Goal: Find specific page/section: Find specific page/section

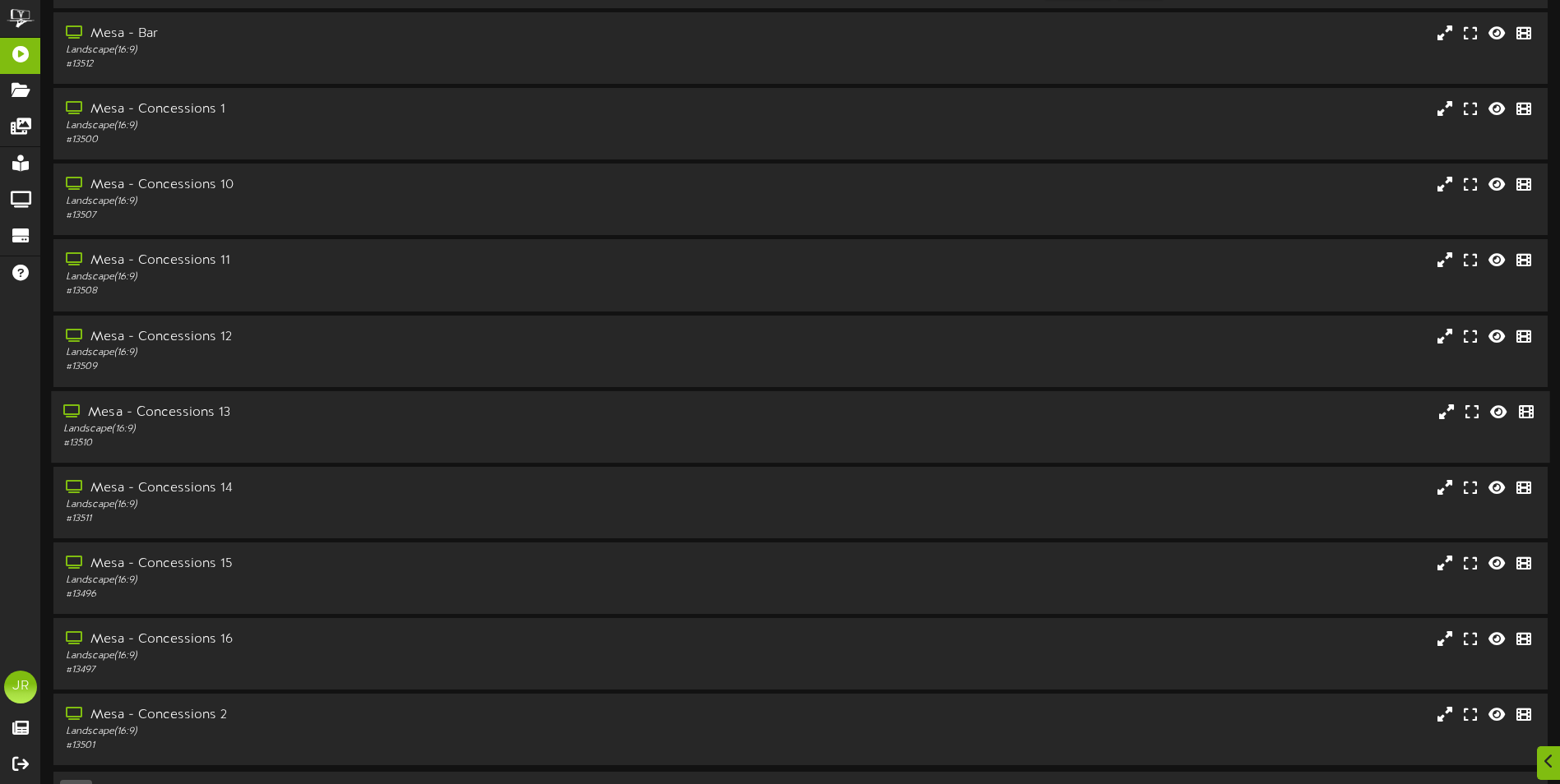
scroll to position [98, 0]
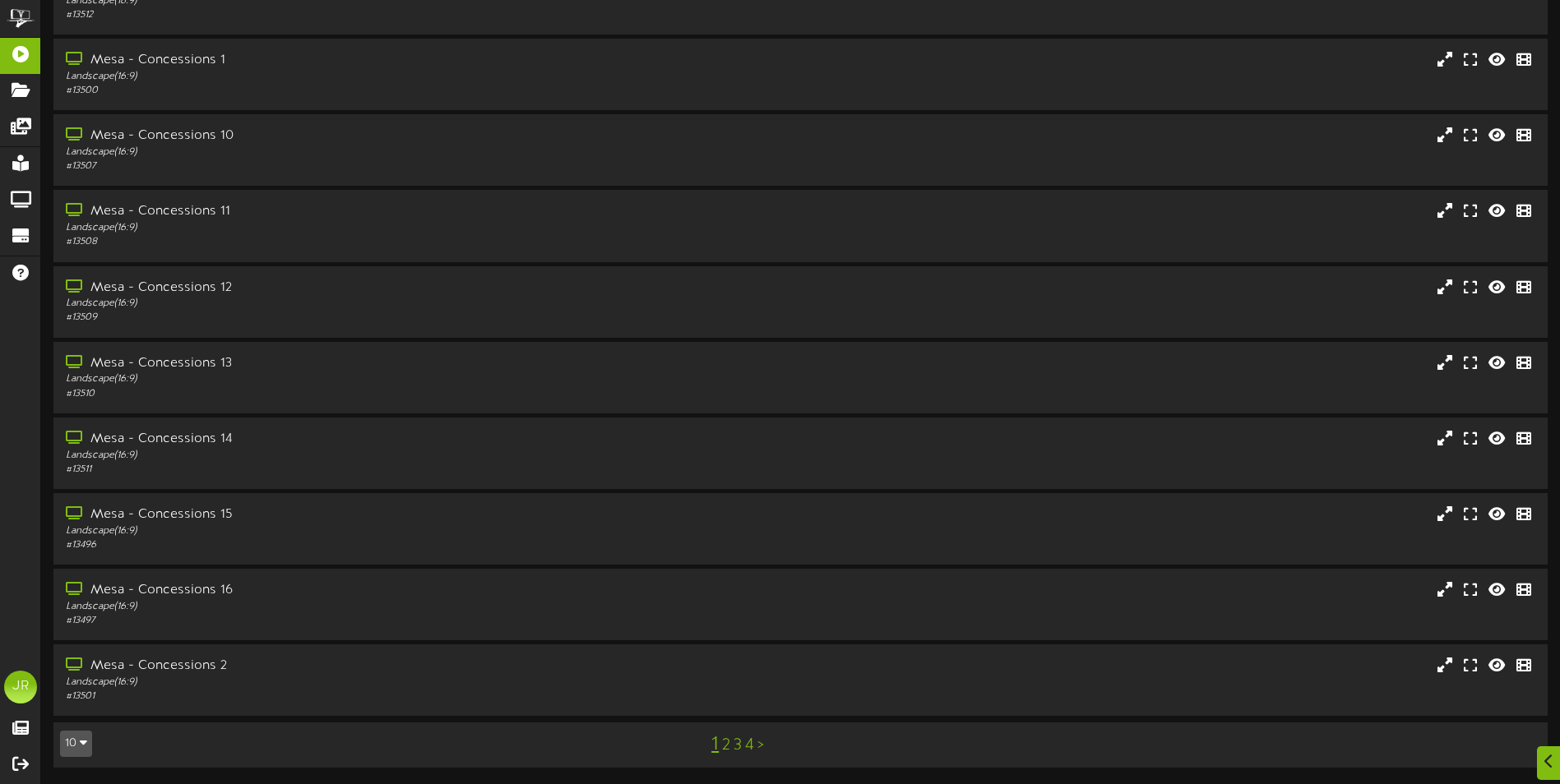
click at [759, 746] on link ">" at bounding box center [760, 746] width 6 height 18
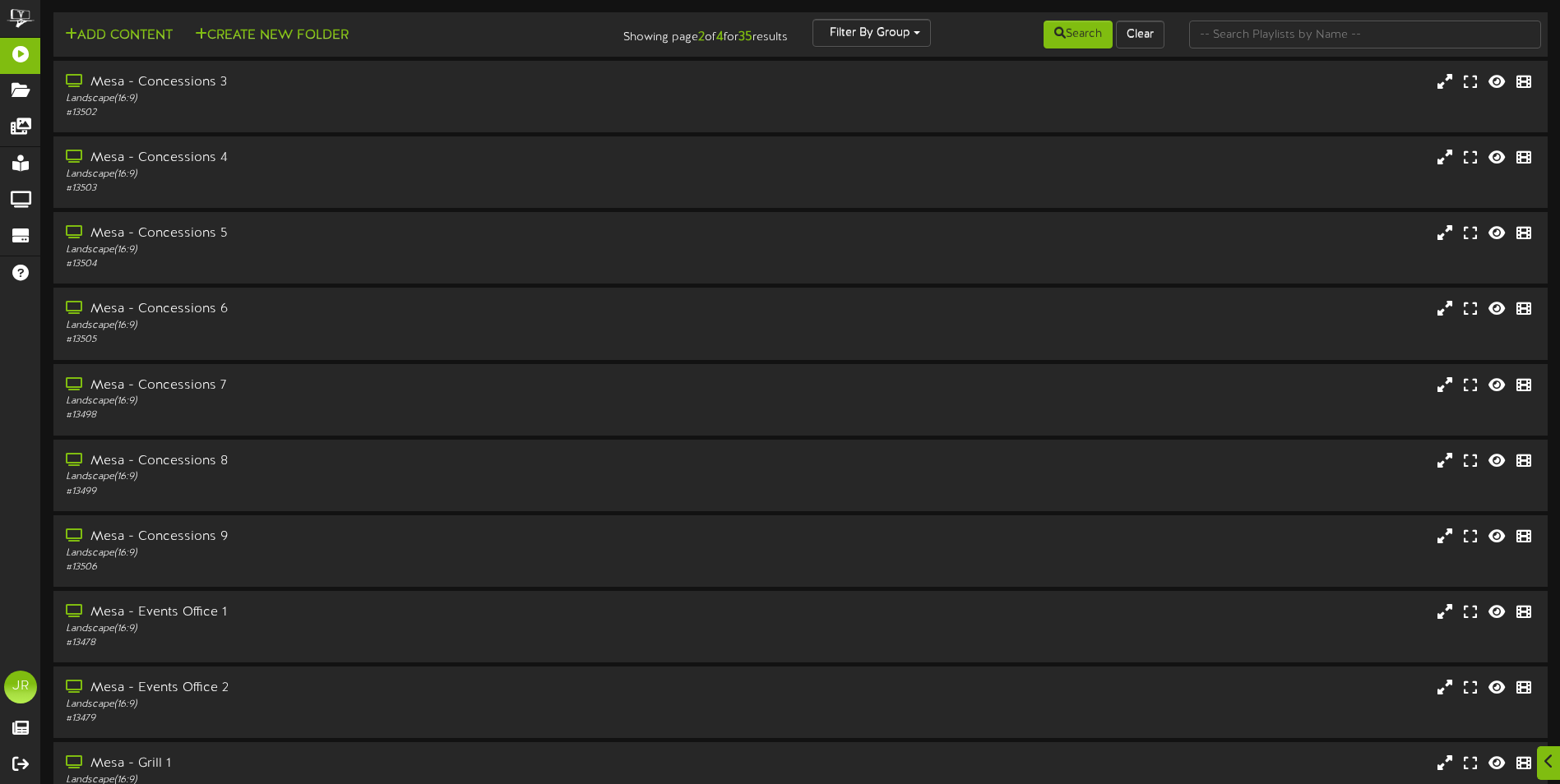
scroll to position [98, 0]
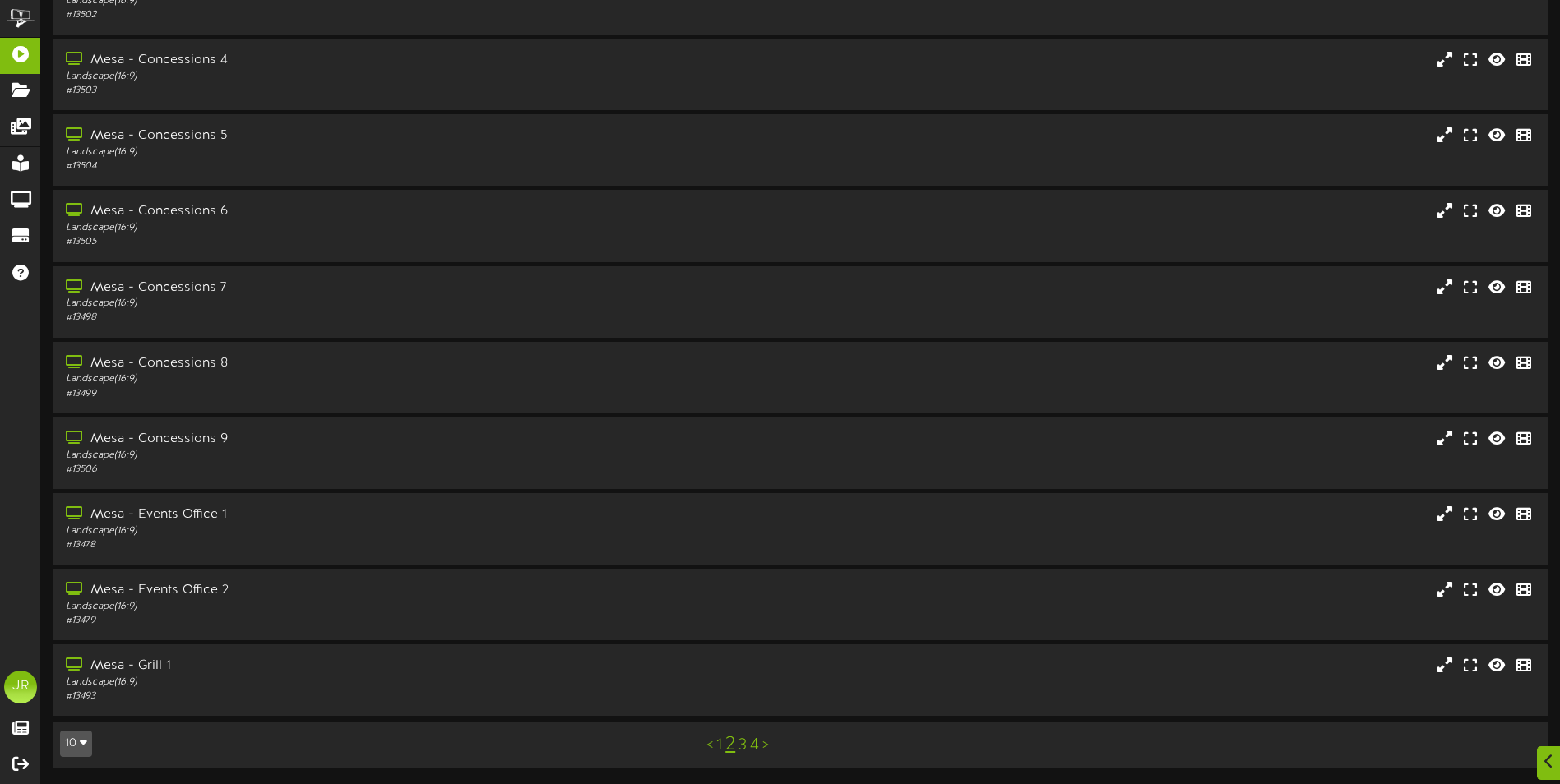
click at [765, 745] on link ">" at bounding box center [765, 746] width 6 height 18
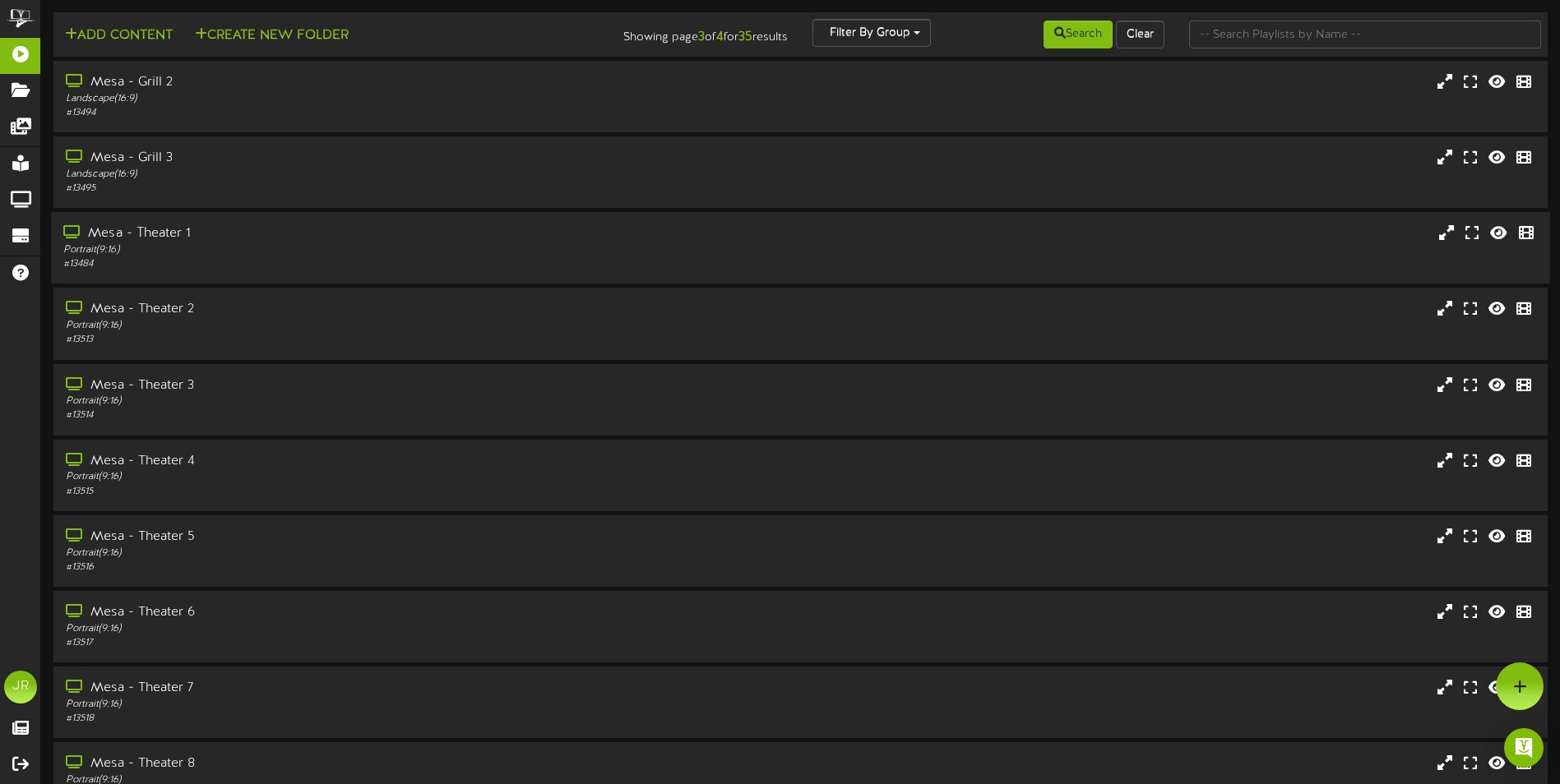
click at [234, 243] on div "Portrait ( 9:16 )" at bounding box center [363, 251] width 600 height 14
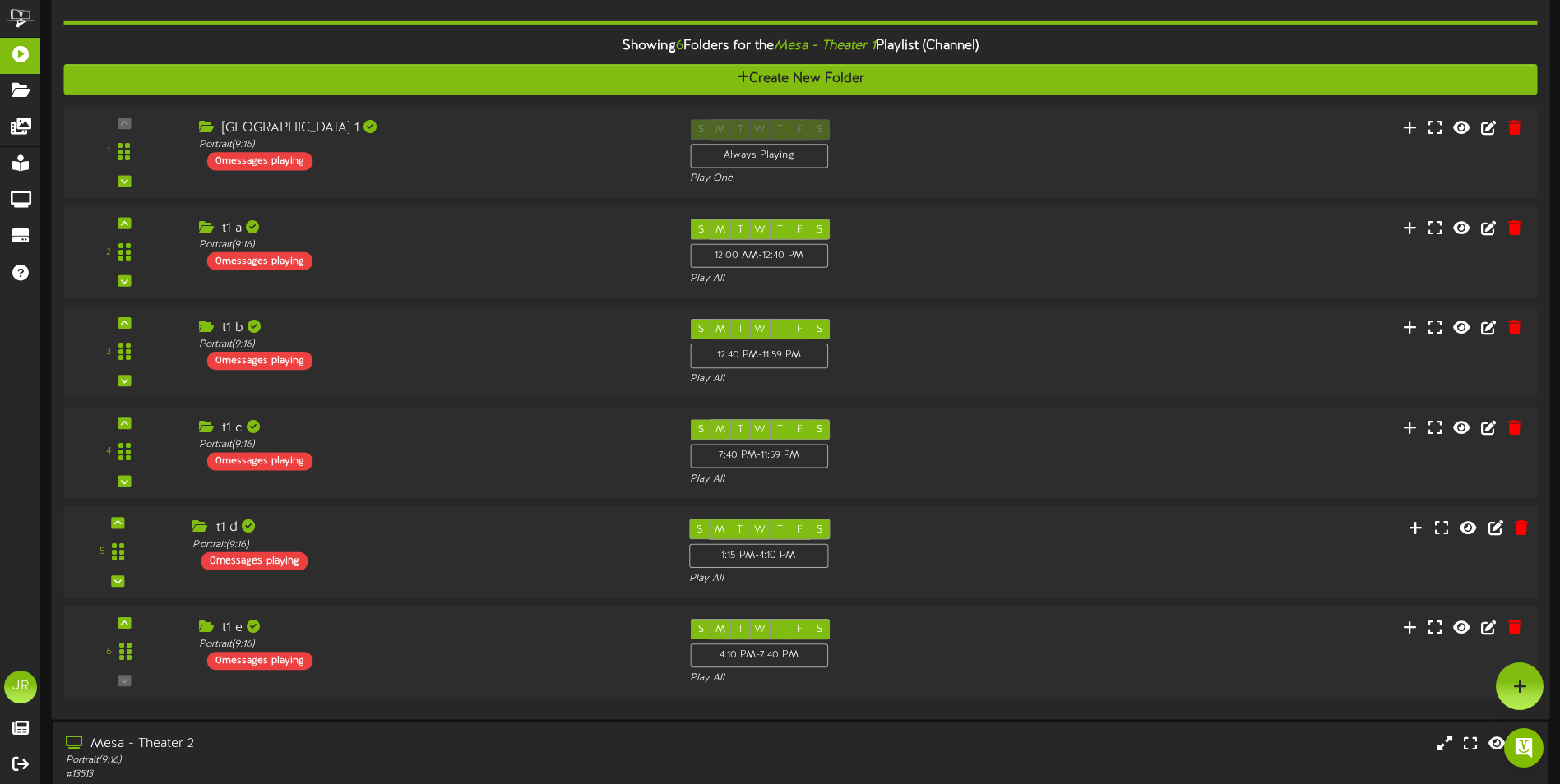
scroll to position [165, 0]
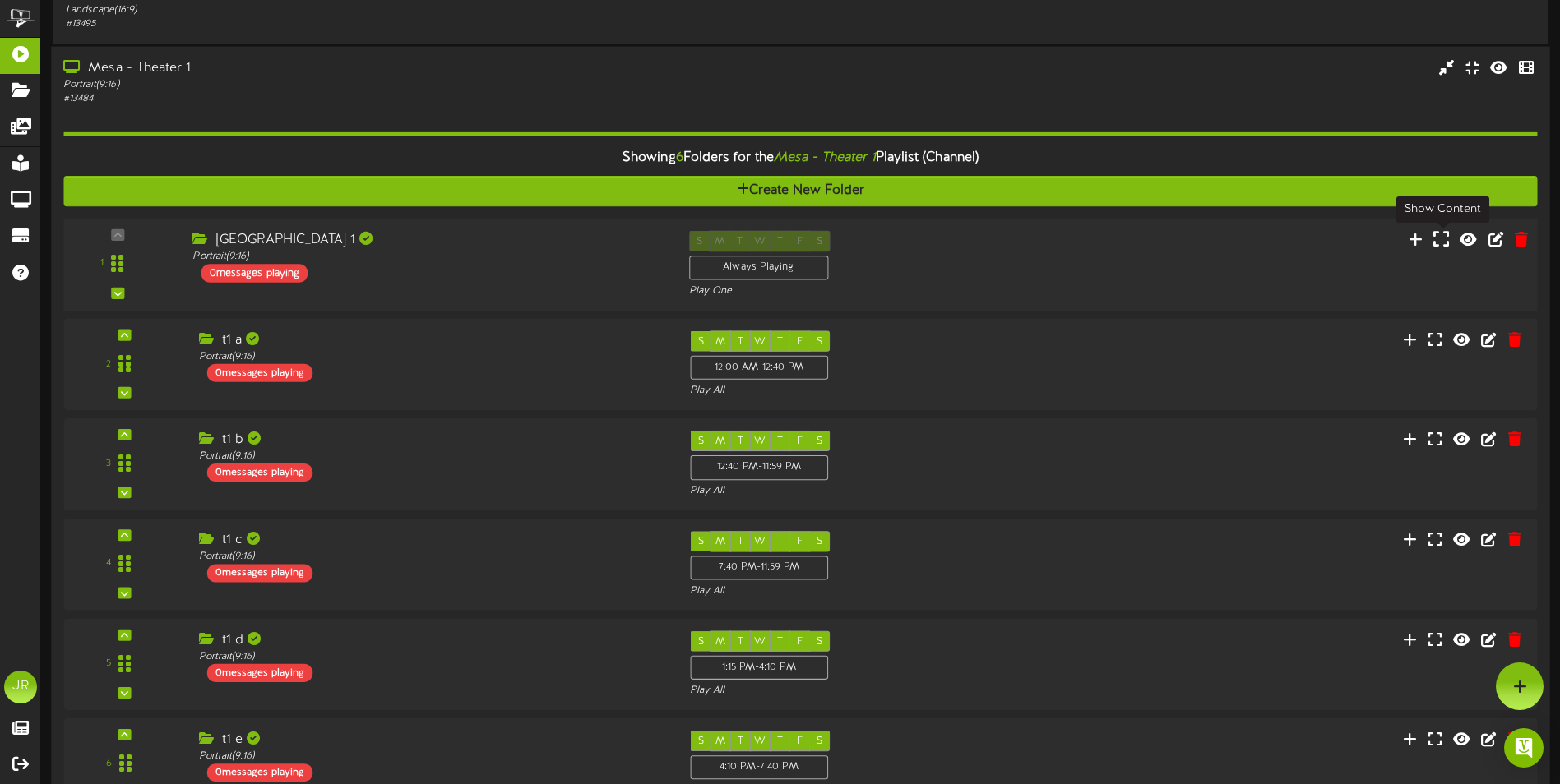
click at [1443, 239] on icon at bounding box center [1440, 239] width 15 height 18
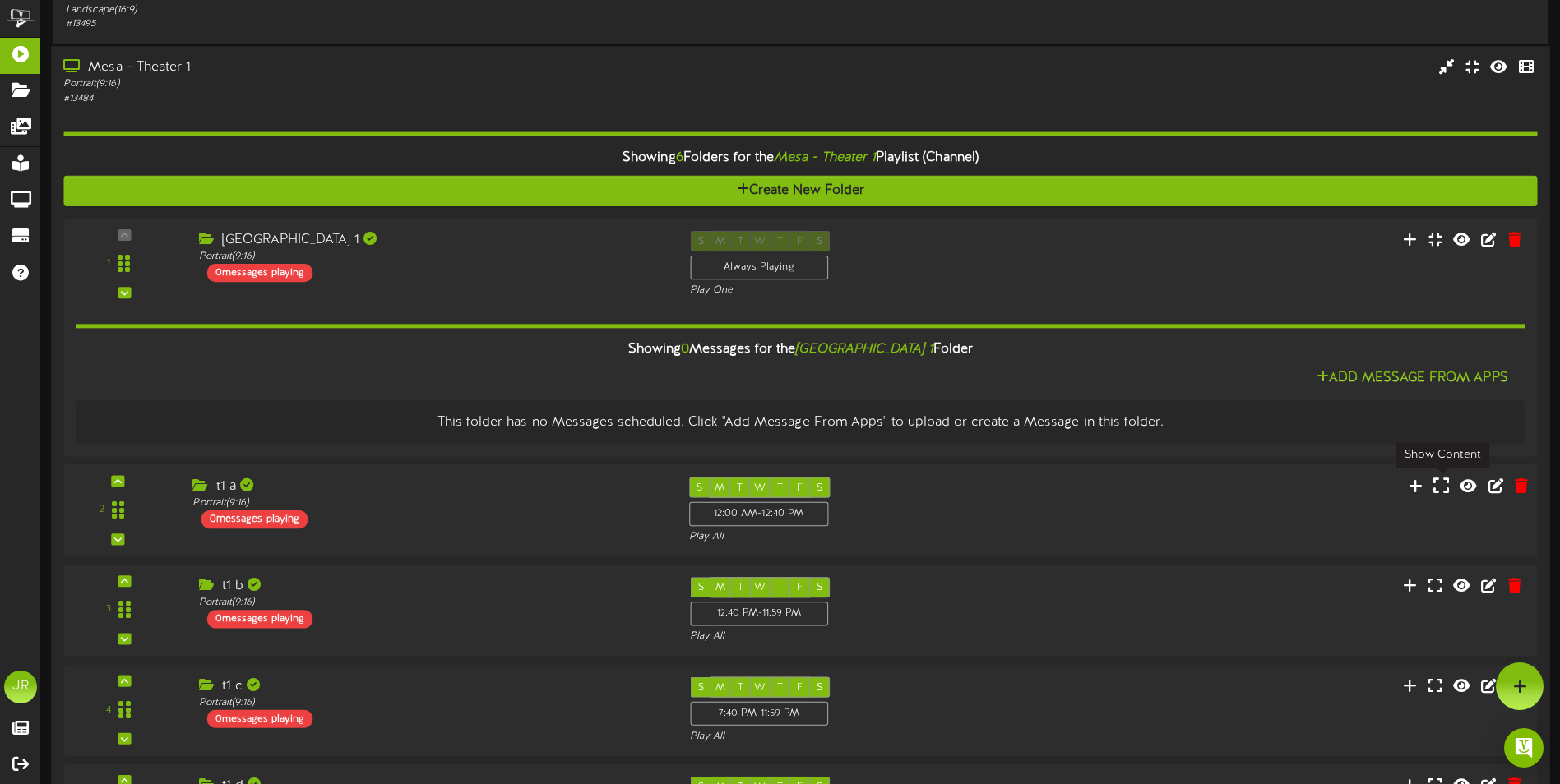
click at [1443, 490] on icon at bounding box center [1440, 485] width 15 height 18
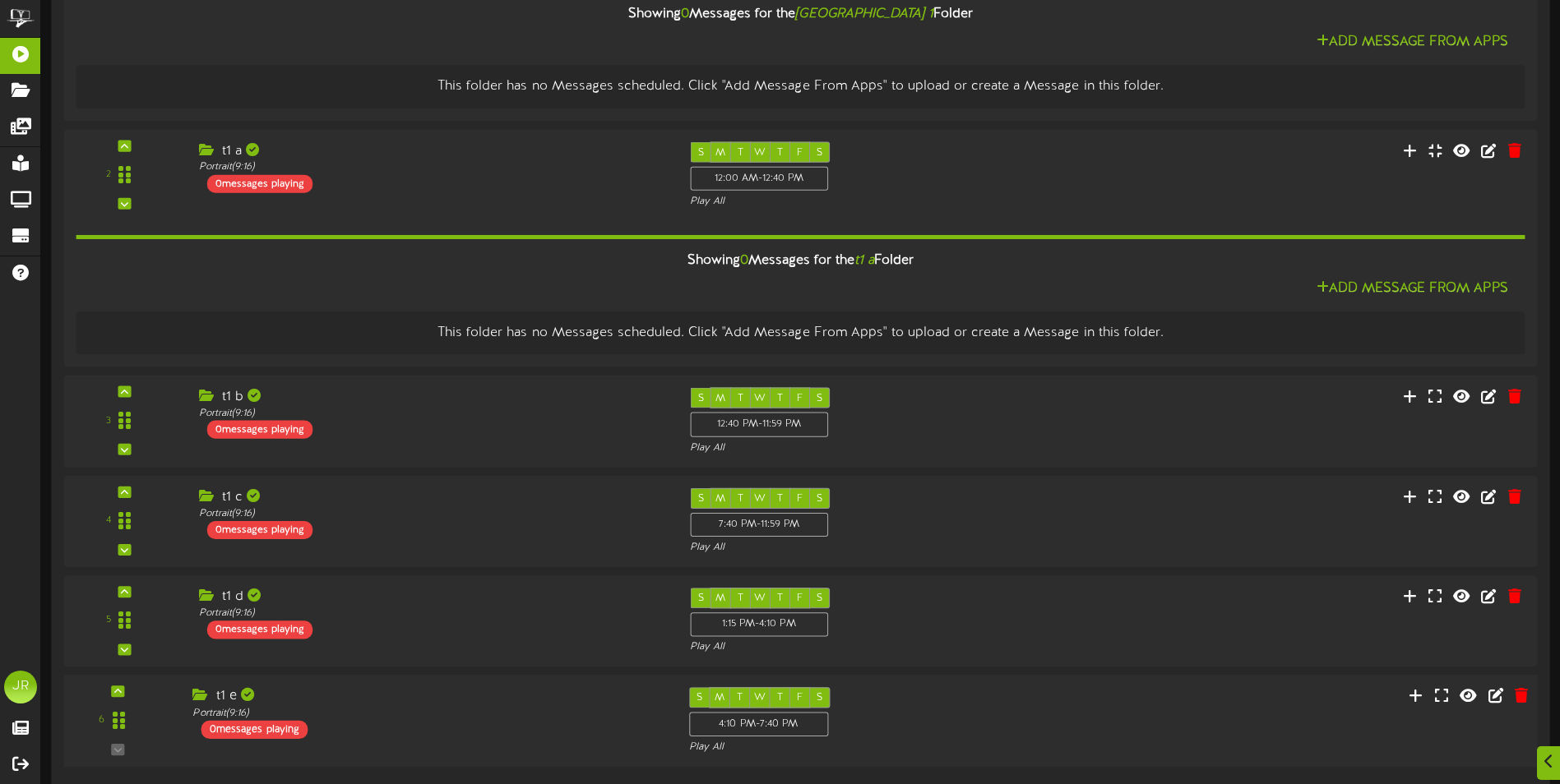
scroll to position [658, 0]
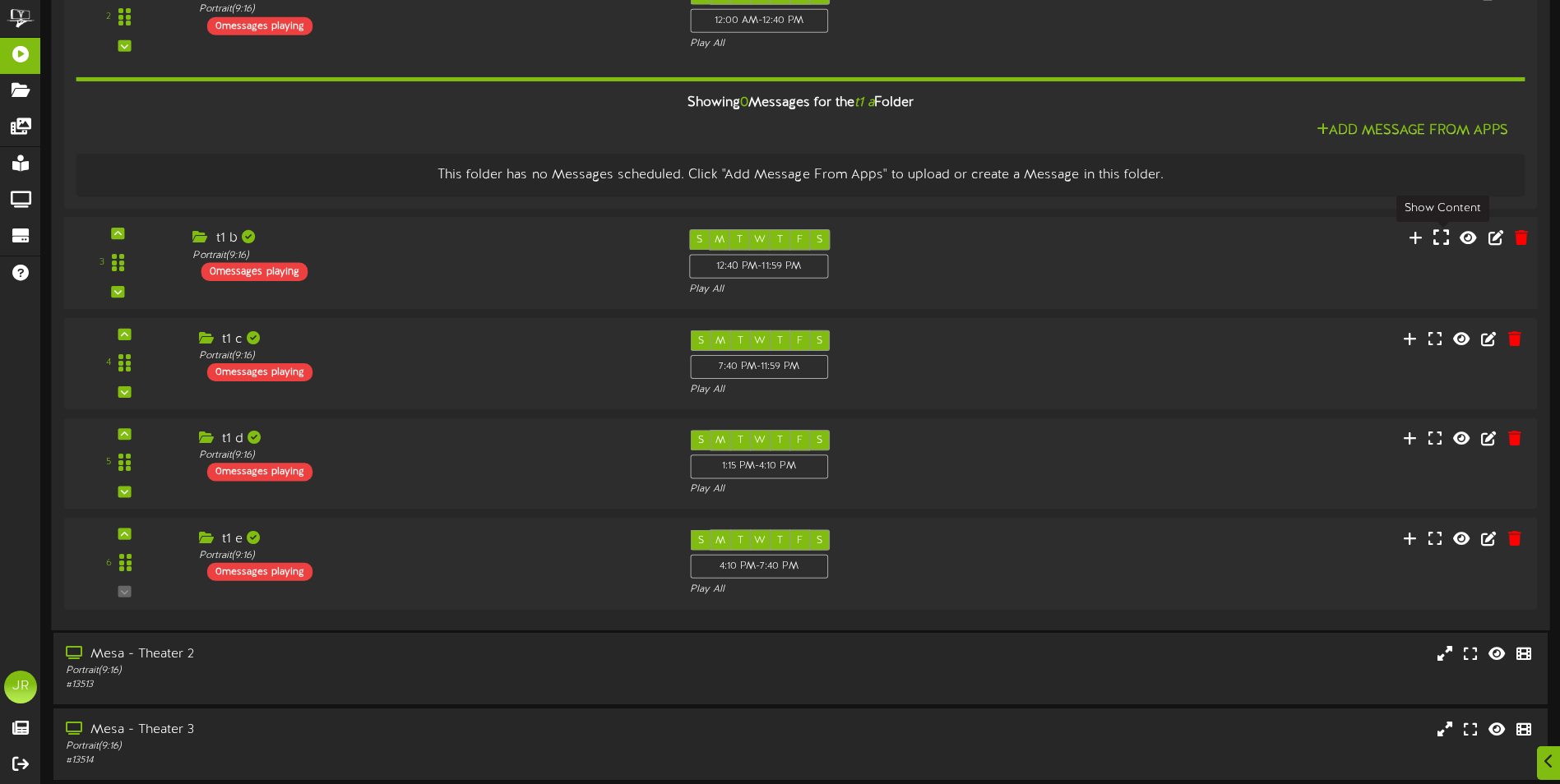
click at [1444, 237] on icon at bounding box center [1440, 237] width 15 height 18
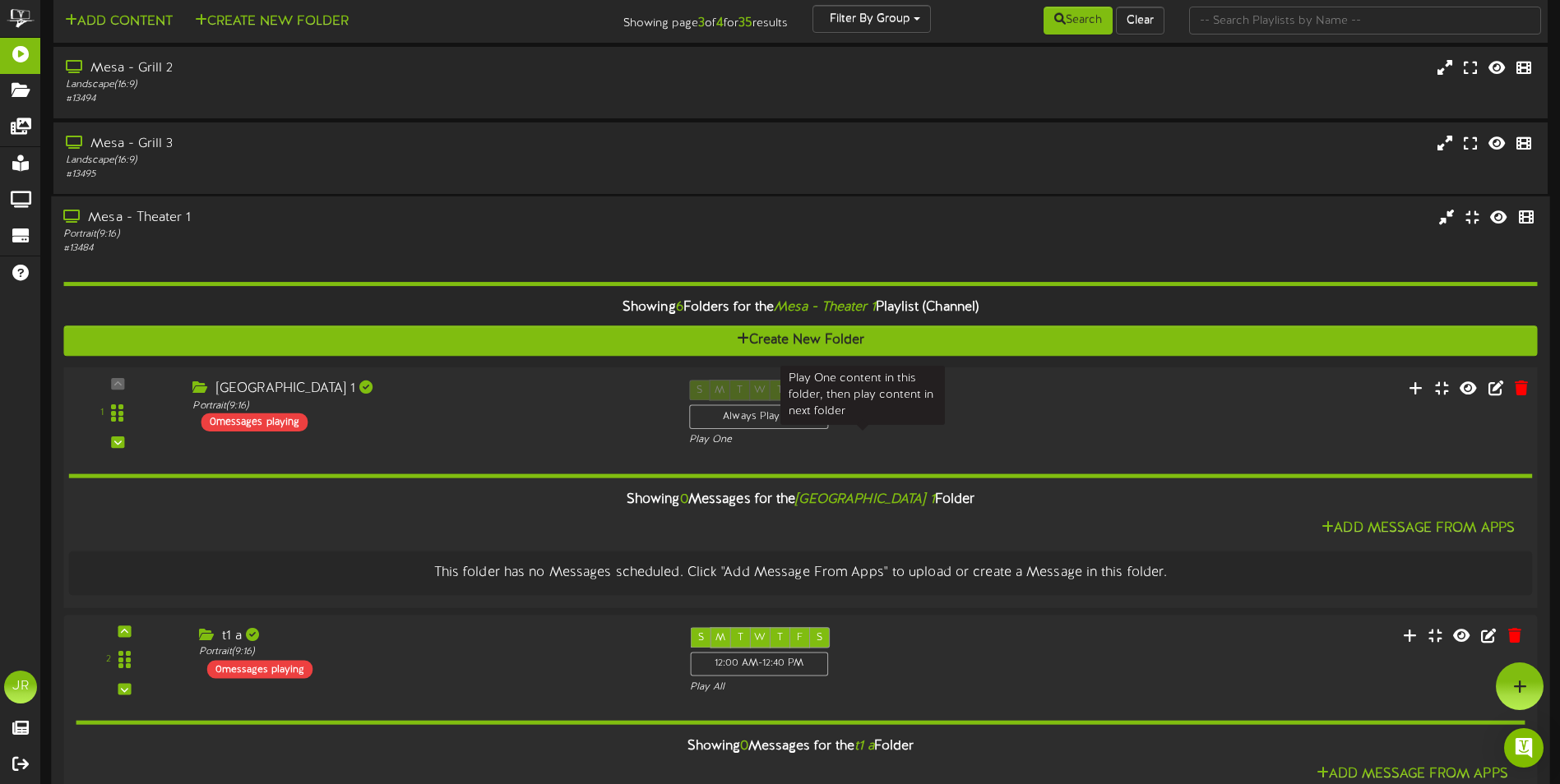
scroll to position [0, 0]
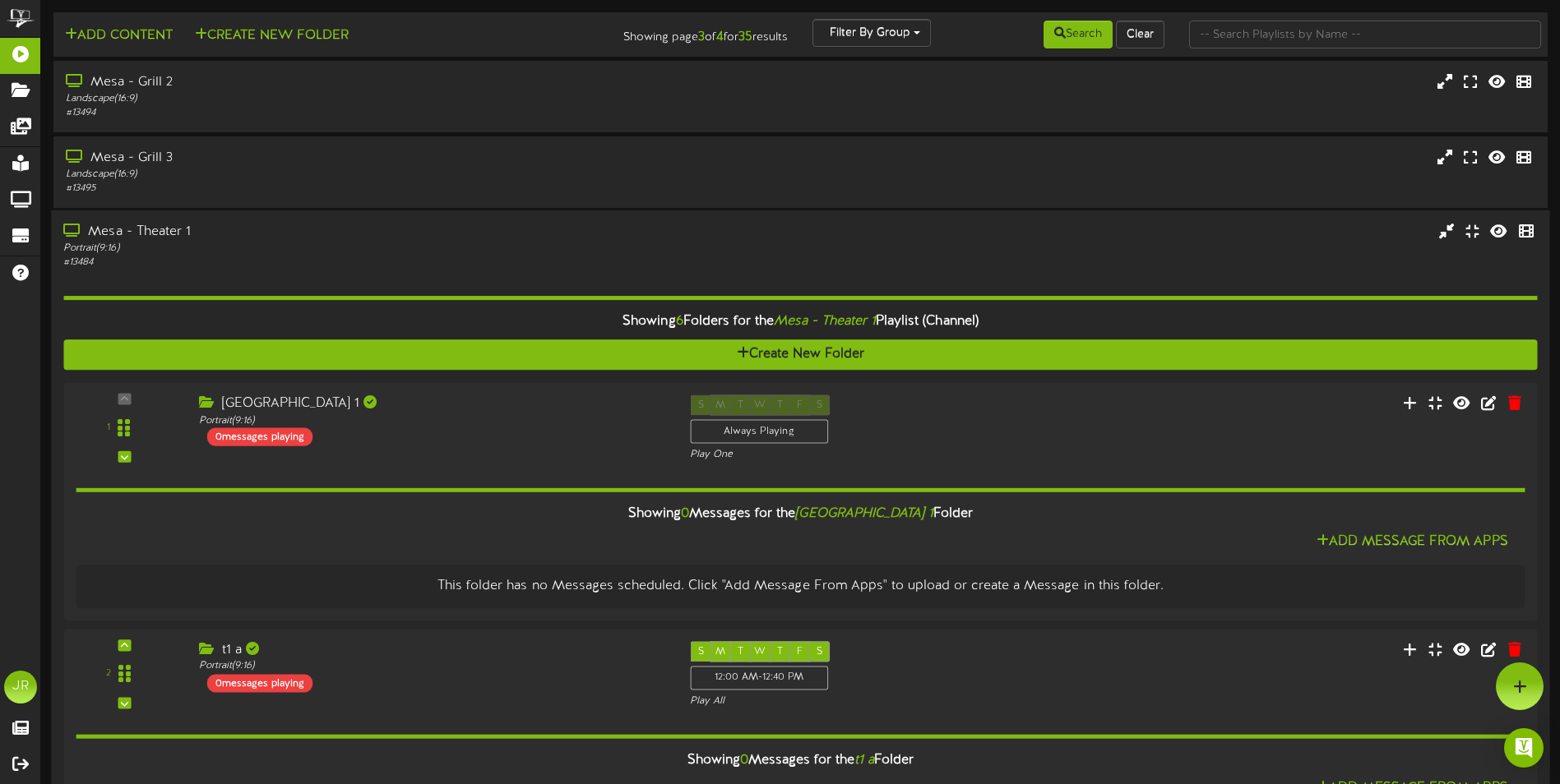
click at [164, 228] on div "Mesa - Theater 1" at bounding box center [363, 232] width 600 height 19
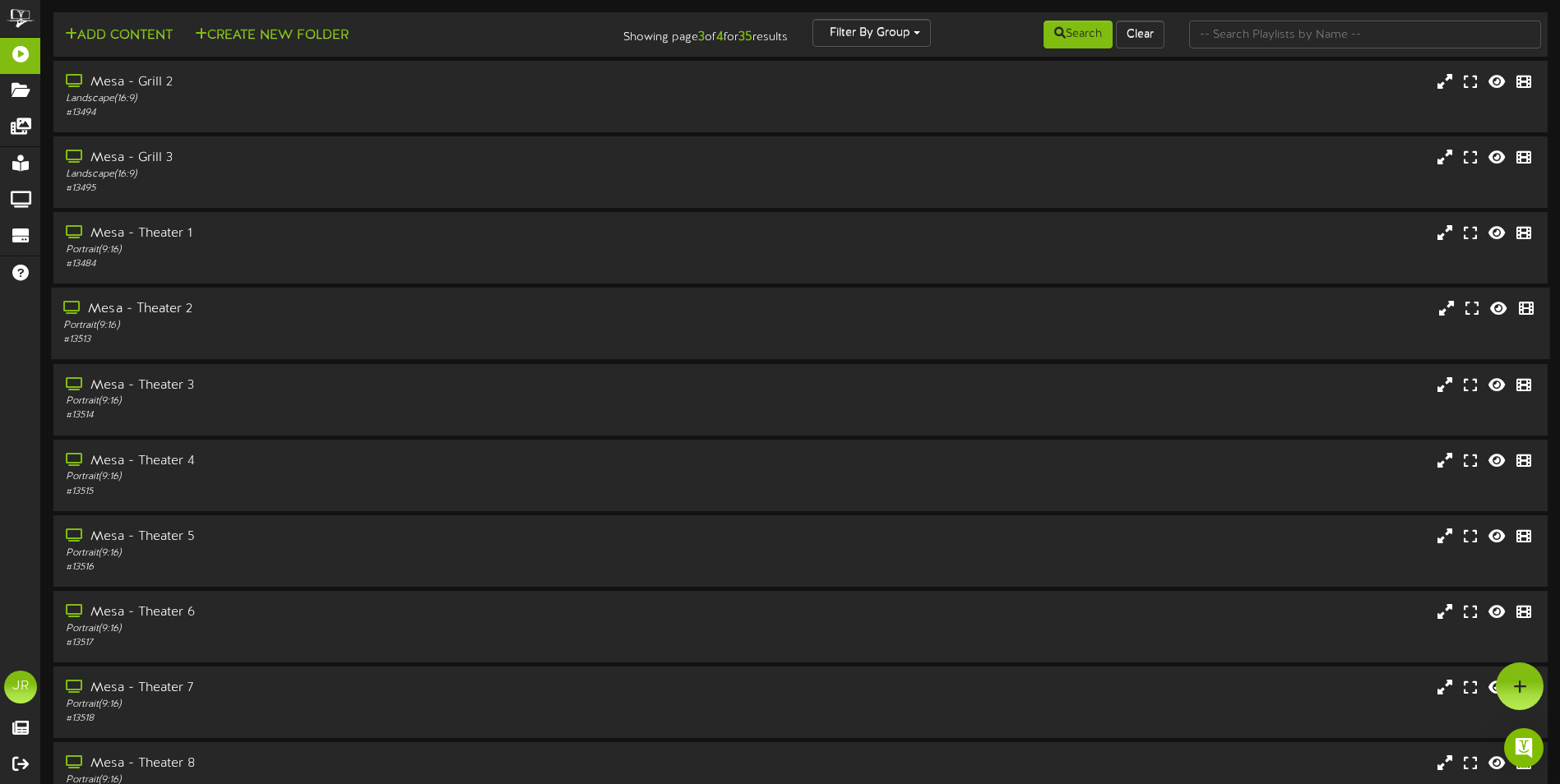
click at [180, 311] on div "Mesa - Theater 2" at bounding box center [363, 309] width 600 height 19
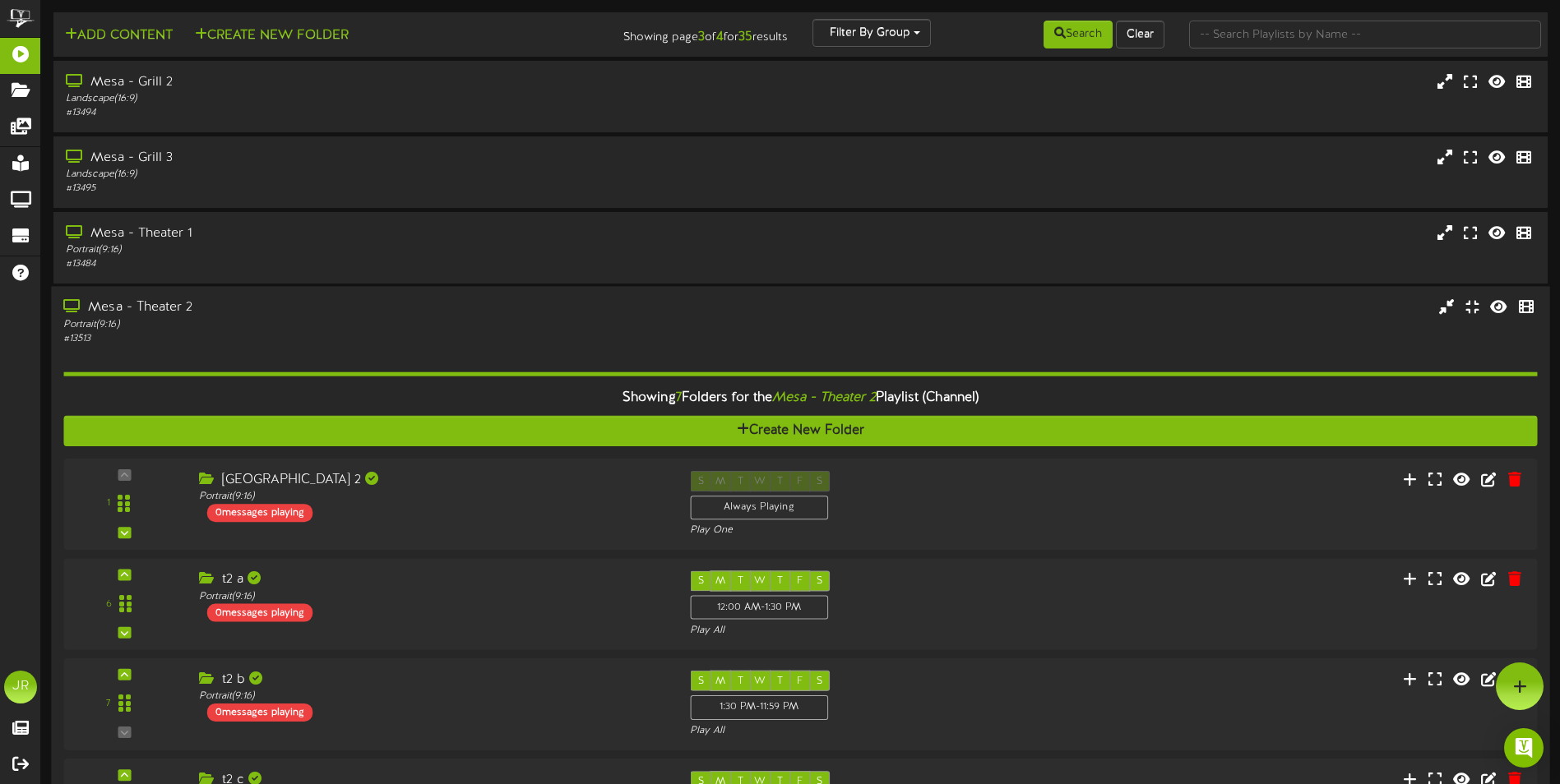
click at [158, 307] on div "Mesa - Theater 2" at bounding box center [363, 308] width 600 height 19
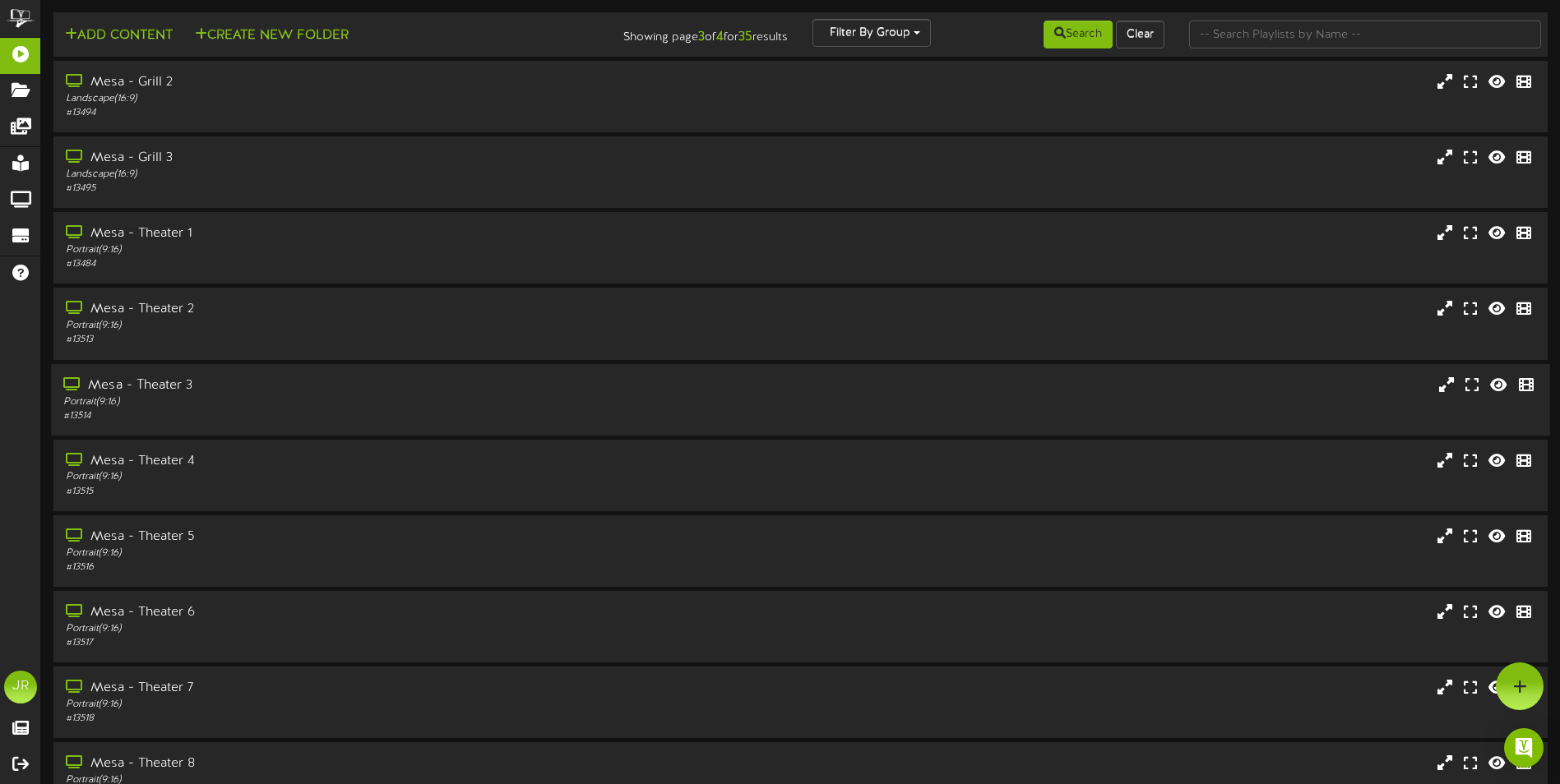
click at [163, 396] on div "Portrait ( 9:16 )" at bounding box center [363, 402] width 600 height 14
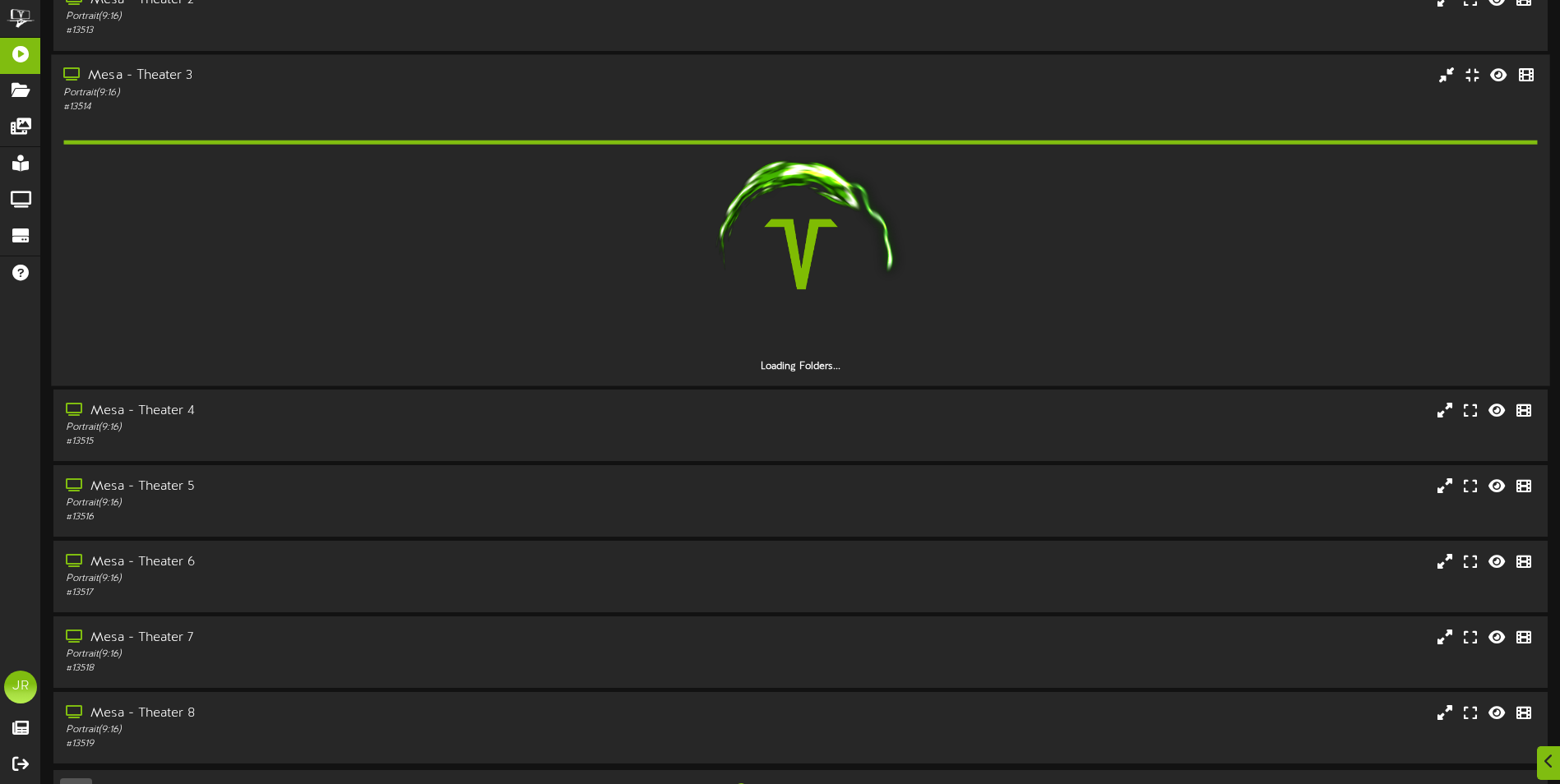
scroll to position [328, 0]
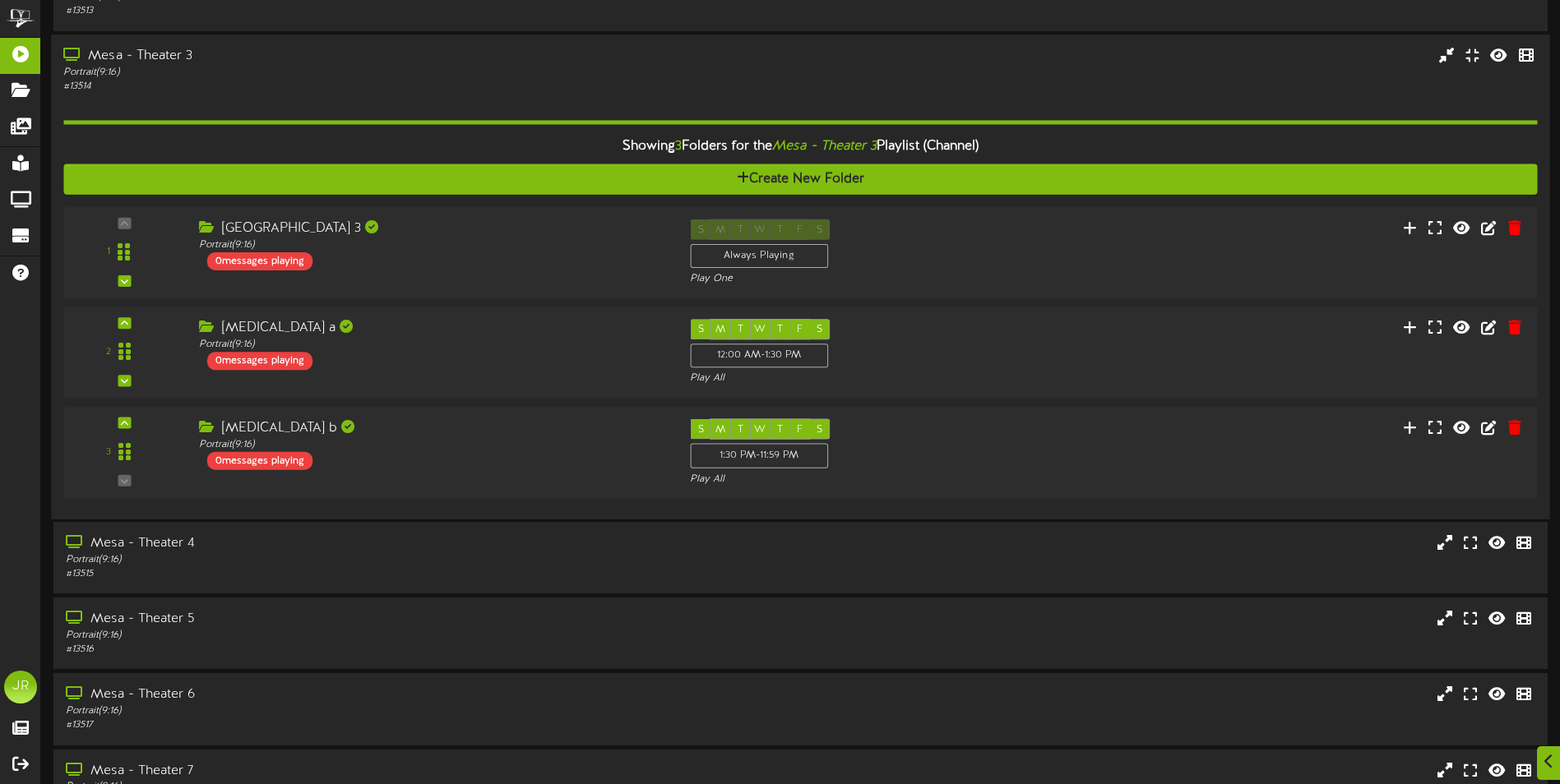
click at [157, 58] on div "Mesa - Theater 3" at bounding box center [363, 55] width 600 height 19
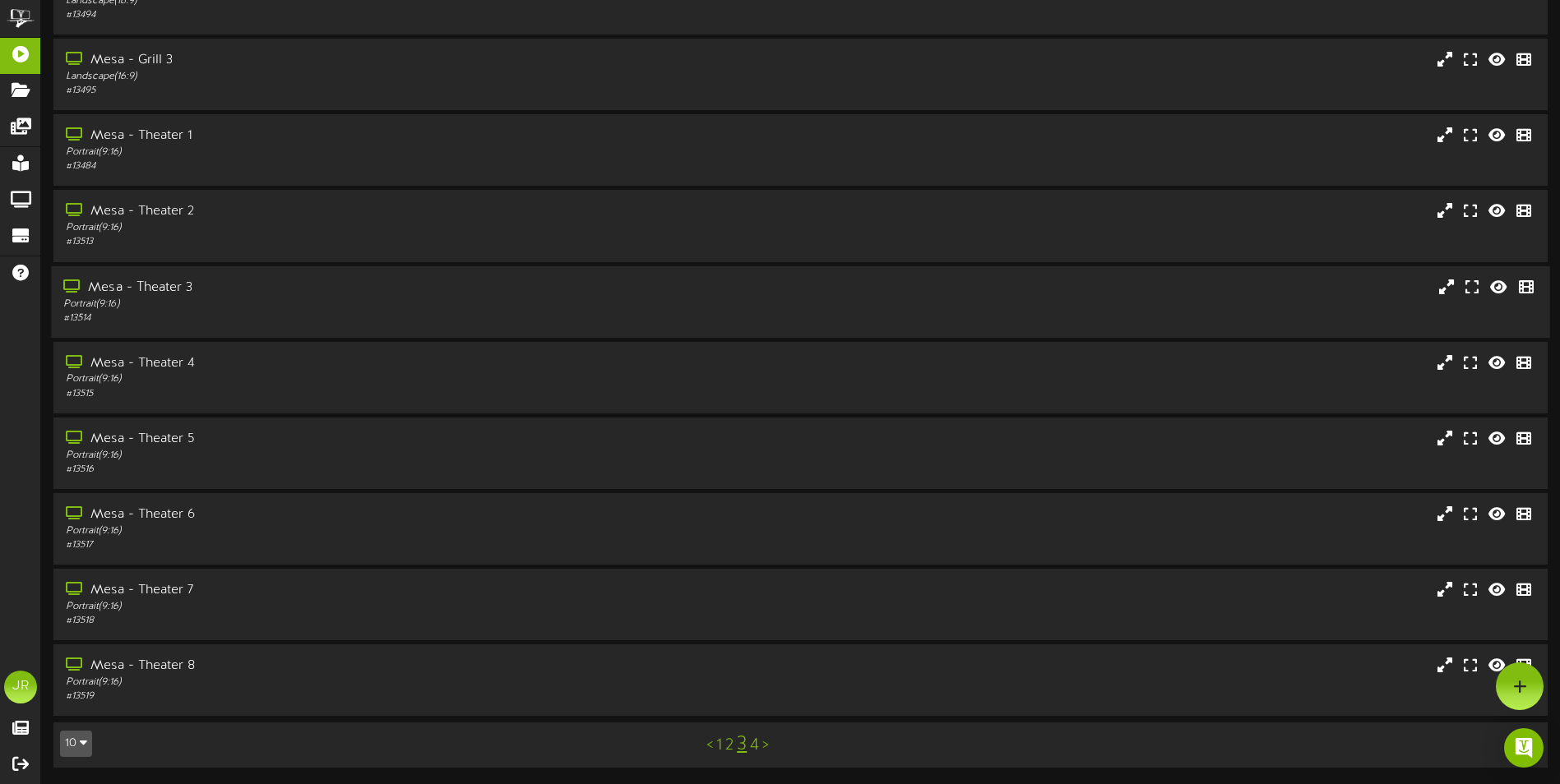
scroll to position [98, 0]
click at [155, 371] on div "Mesa - Theater 4" at bounding box center [363, 363] width 600 height 19
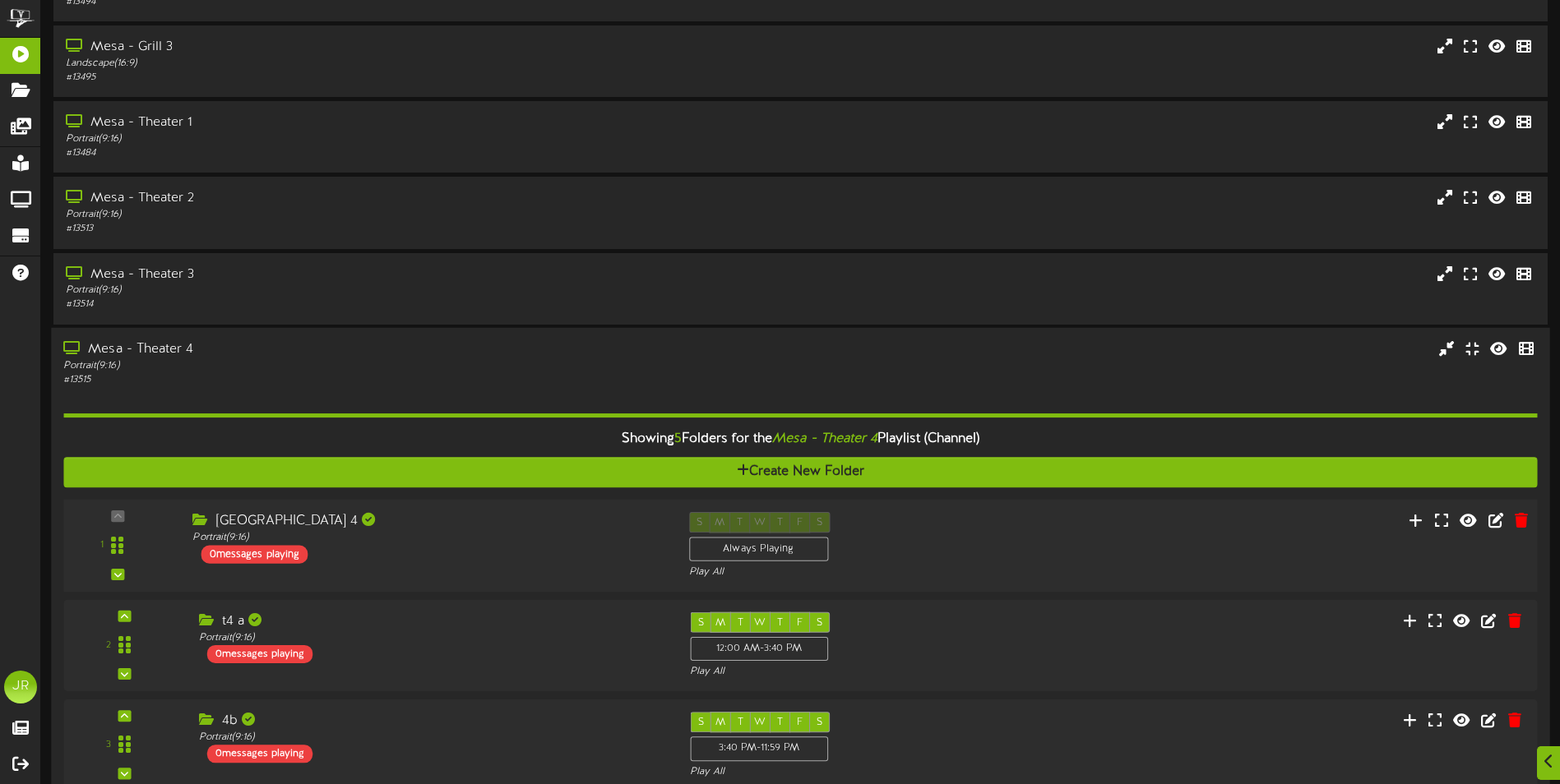
scroll to position [347, 0]
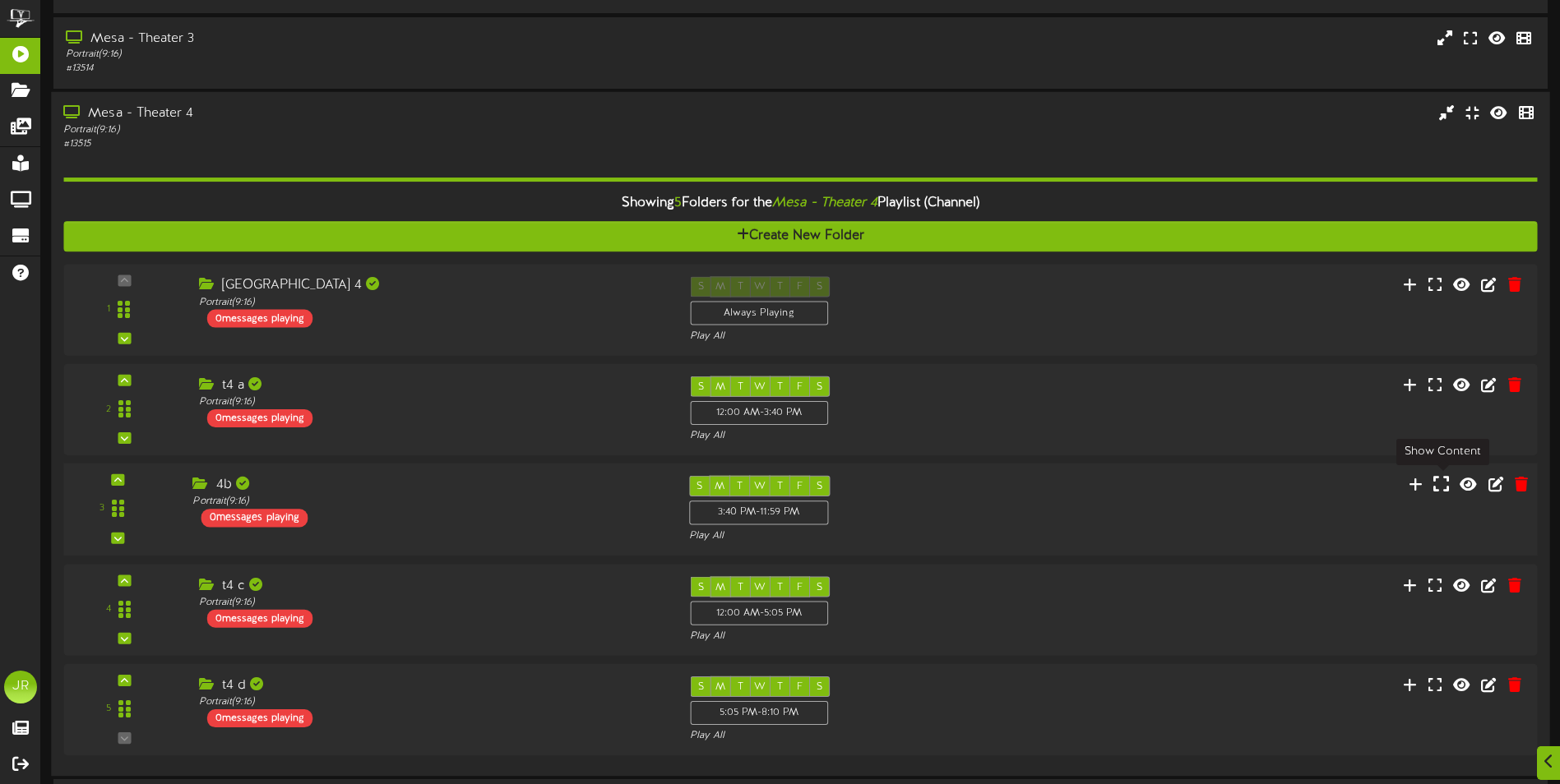
click at [1440, 487] on icon at bounding box center [1440, 483] width 15 height 18
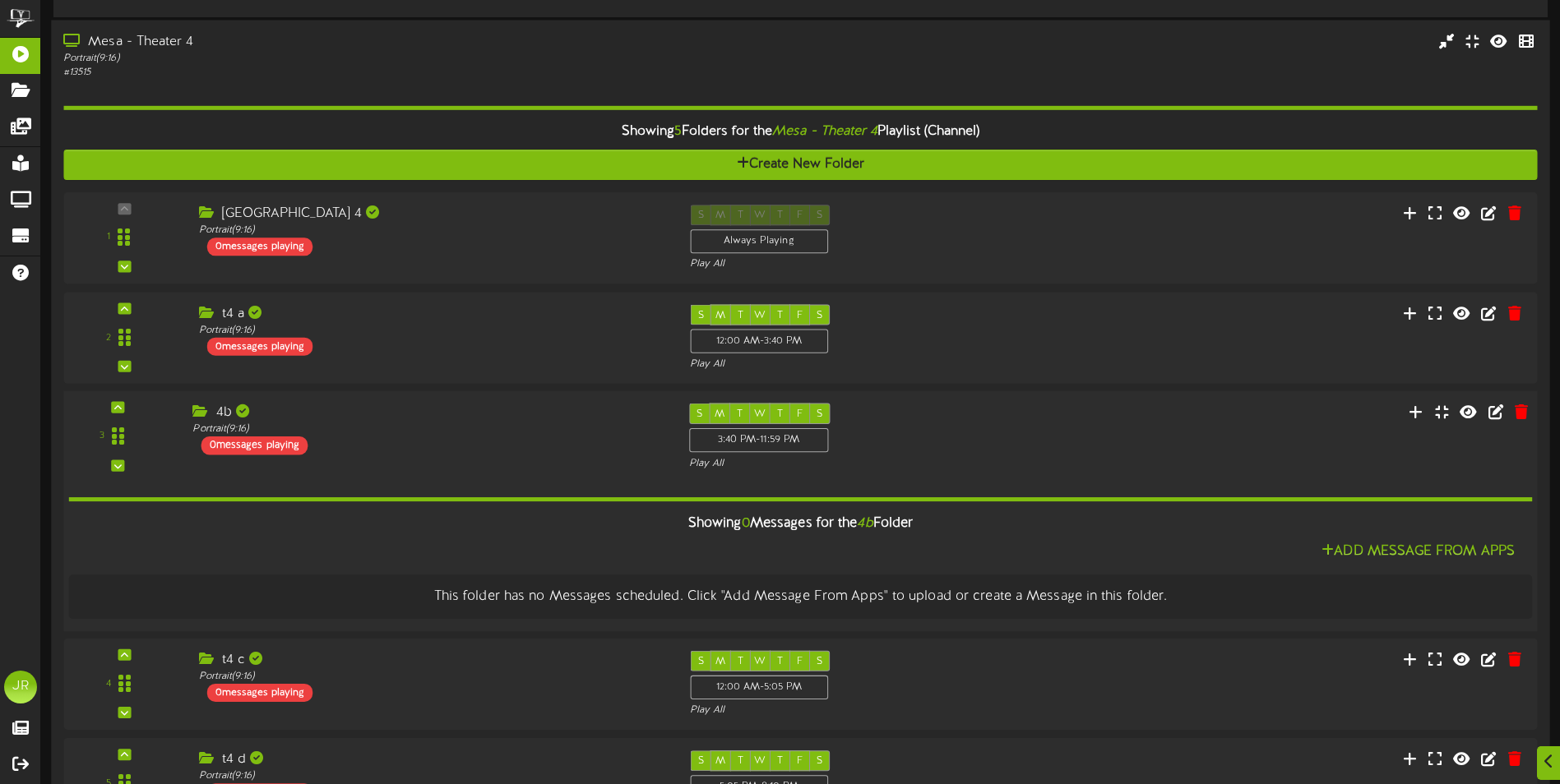
scroll to position [511, 0]
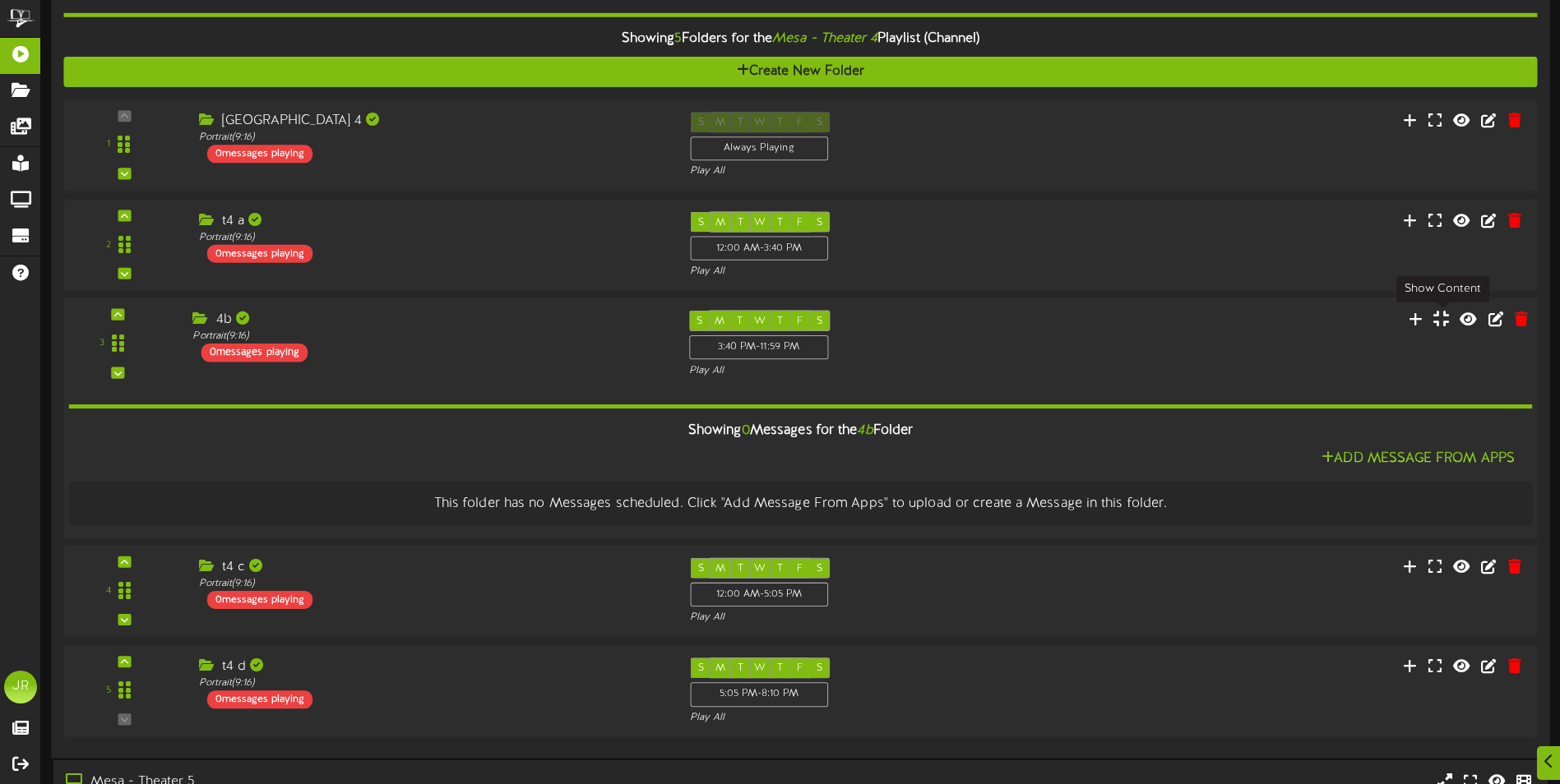
click at [1441, 319] on icon at bounding box center [1440, 318] width 15 height 18
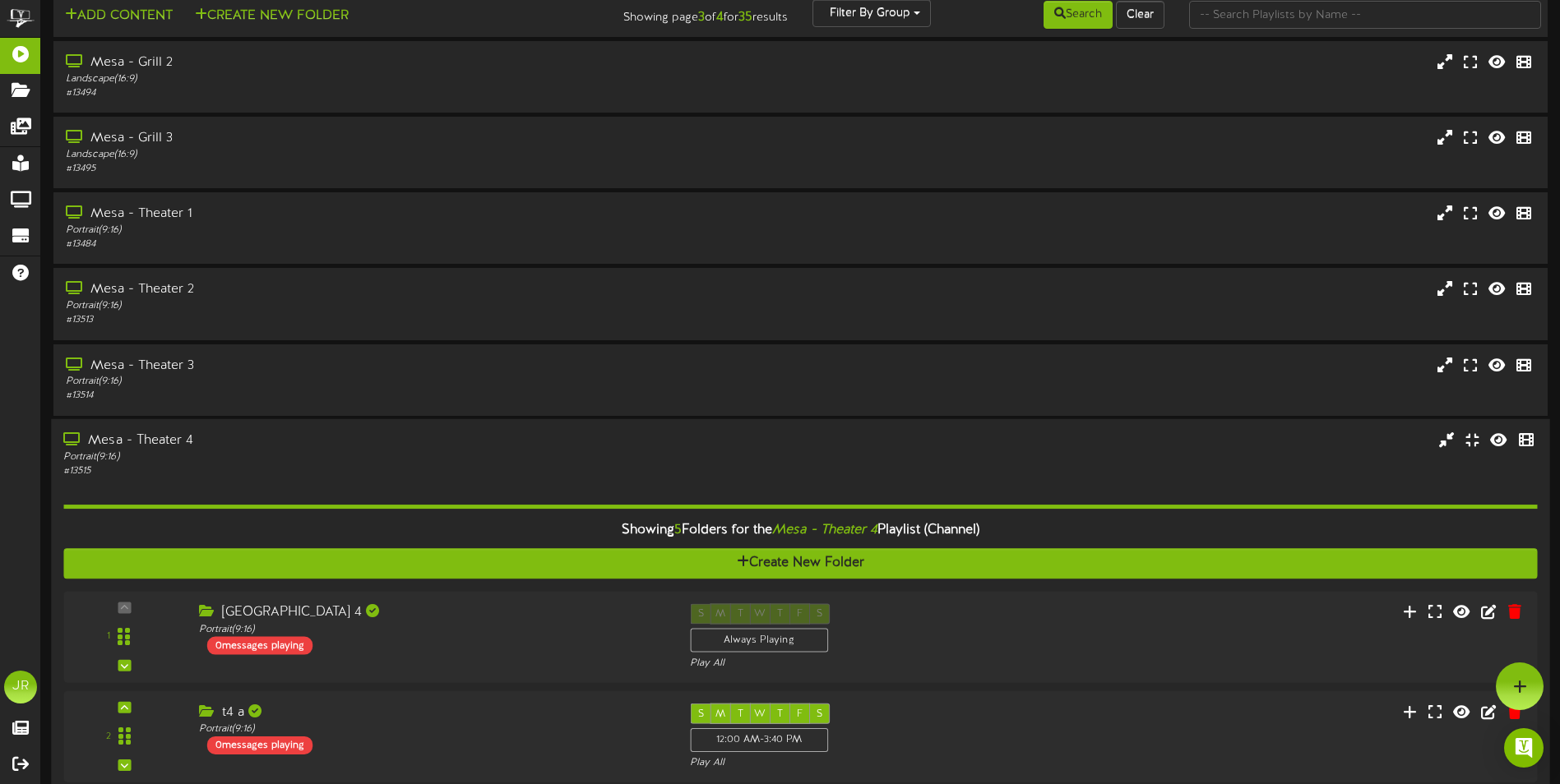
scroll to position [18, 0]
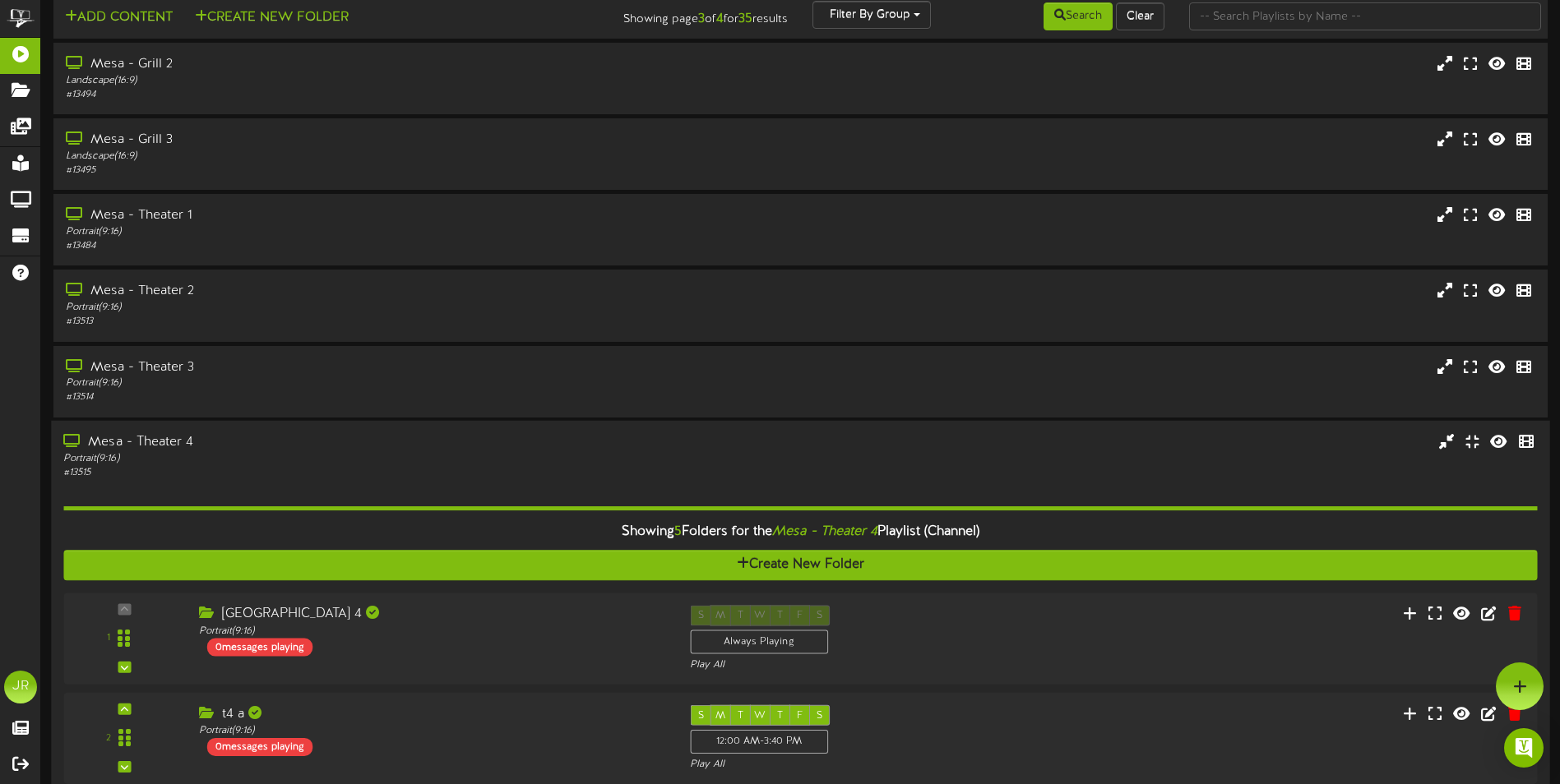
click at [170, 433] on div "Mesa - Theater 4" at bounding box center [363, 441] width 600 height 19
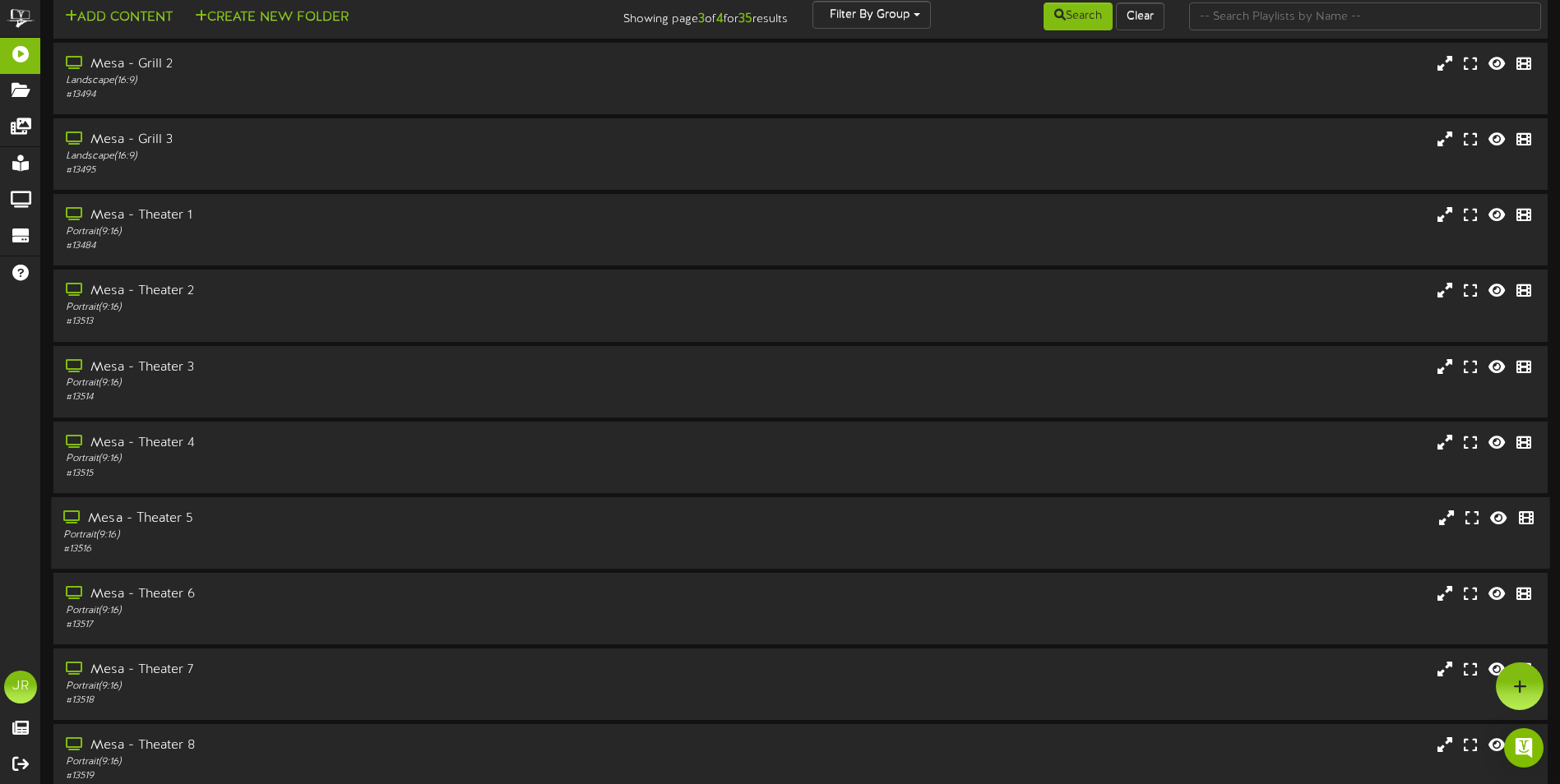
click at [178, 516] on div "Mesa - Theater 5" at bounding box center [363, 519] width 600 height 19
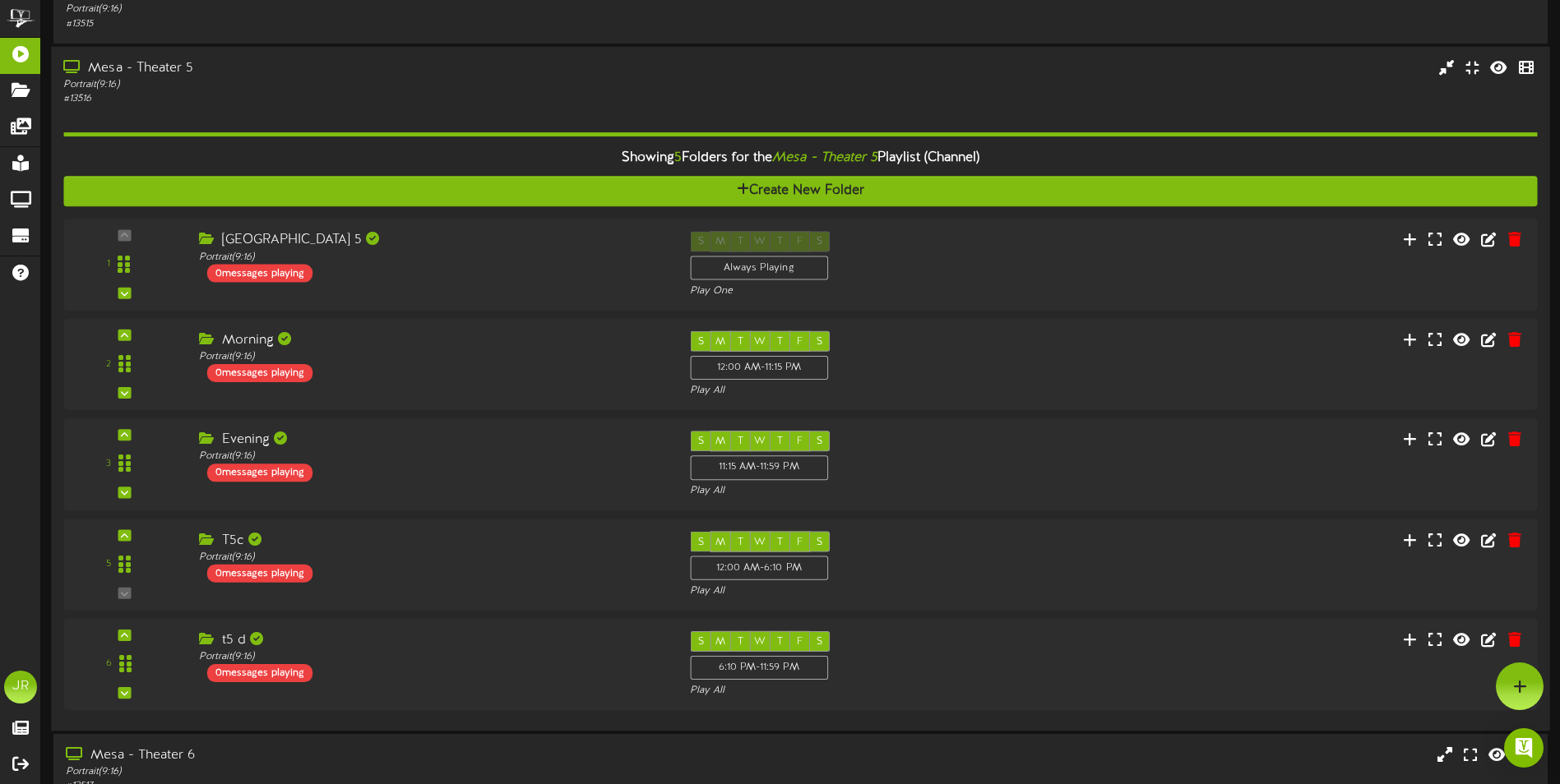
scroll to position [133, 0]
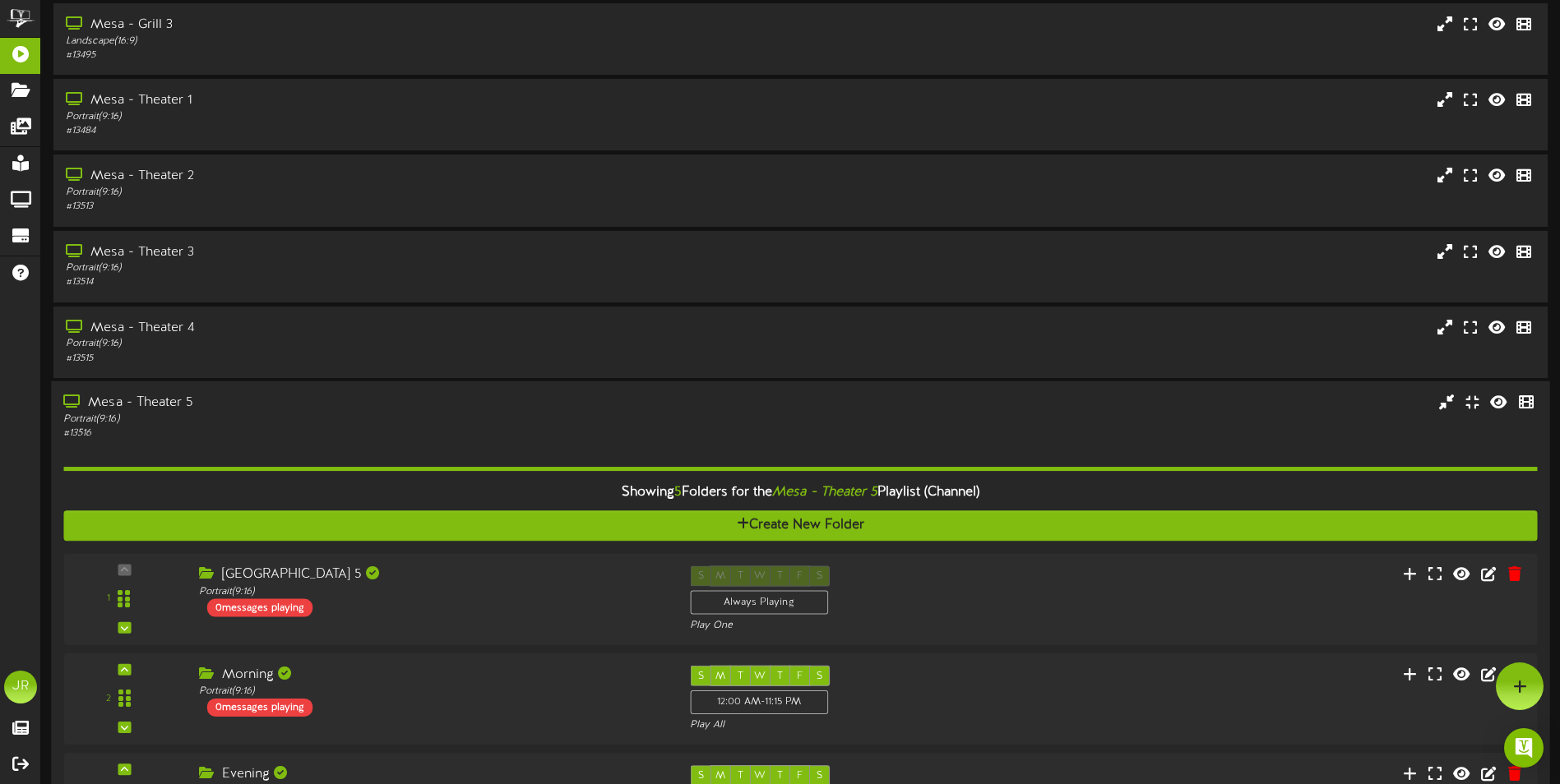
click at [157, 406] on div "Mesa - Theater 5" at bounding box center [363, 403] width 600 height 19
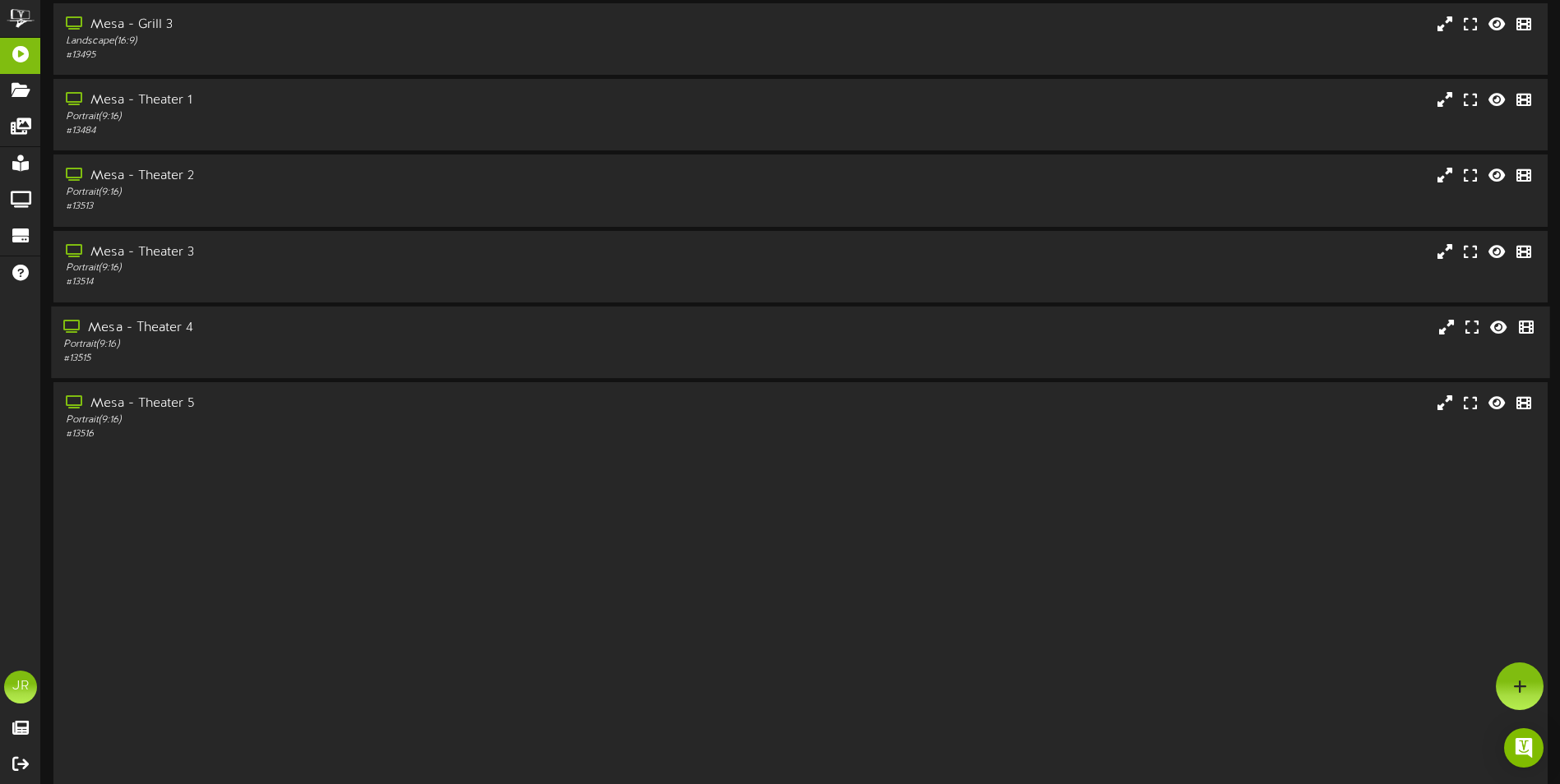
scroll to position [98, 0]
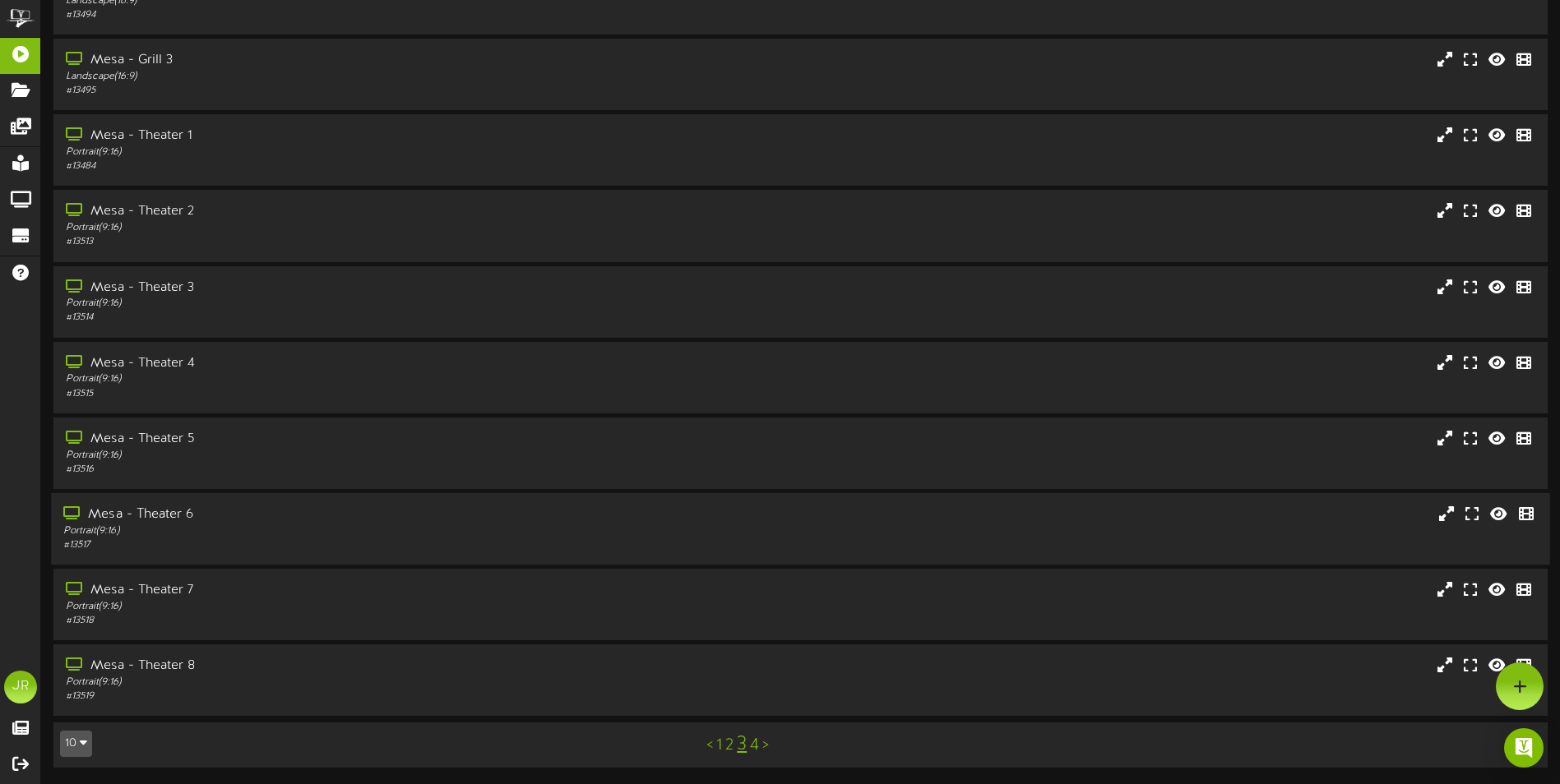
click at [159, 516] on div "Mesa - Theater 6" at bounding box center [363, 515] width 600 height 19
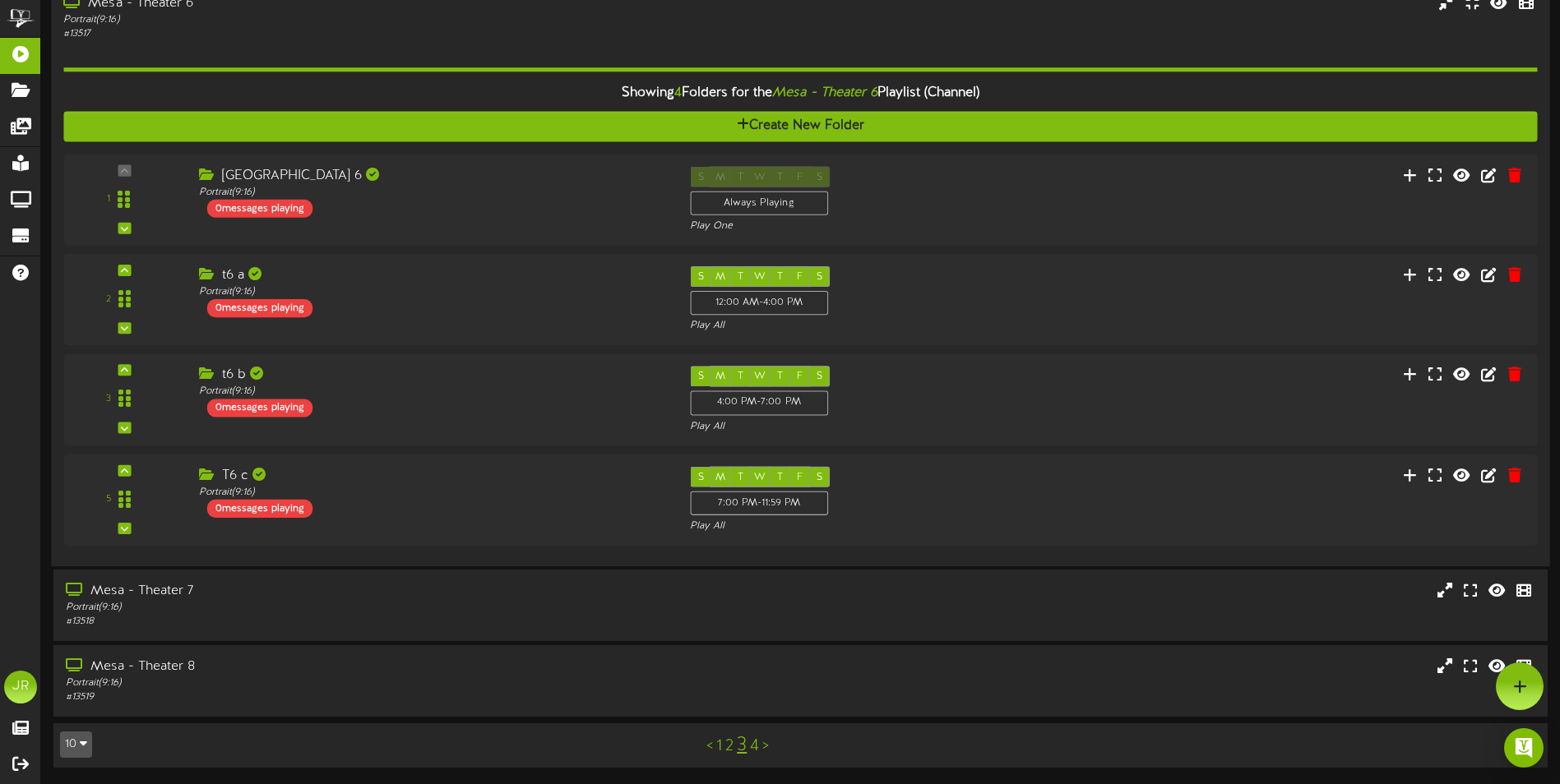
scroll to position [197, 0]
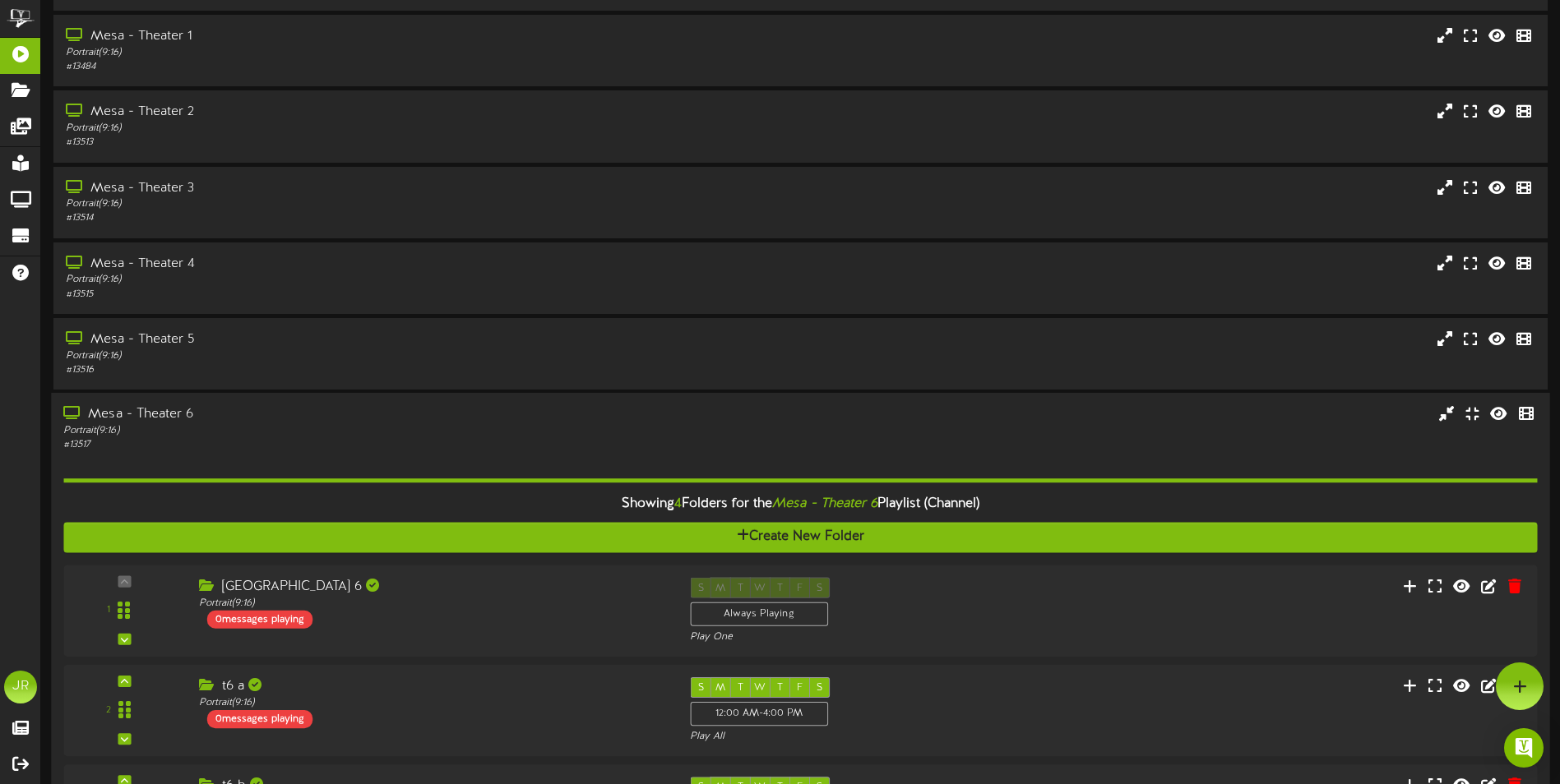
click at [155, 414] on div "Mesa - Theater 6" at bounding box center [363, 414] width 600 height 19
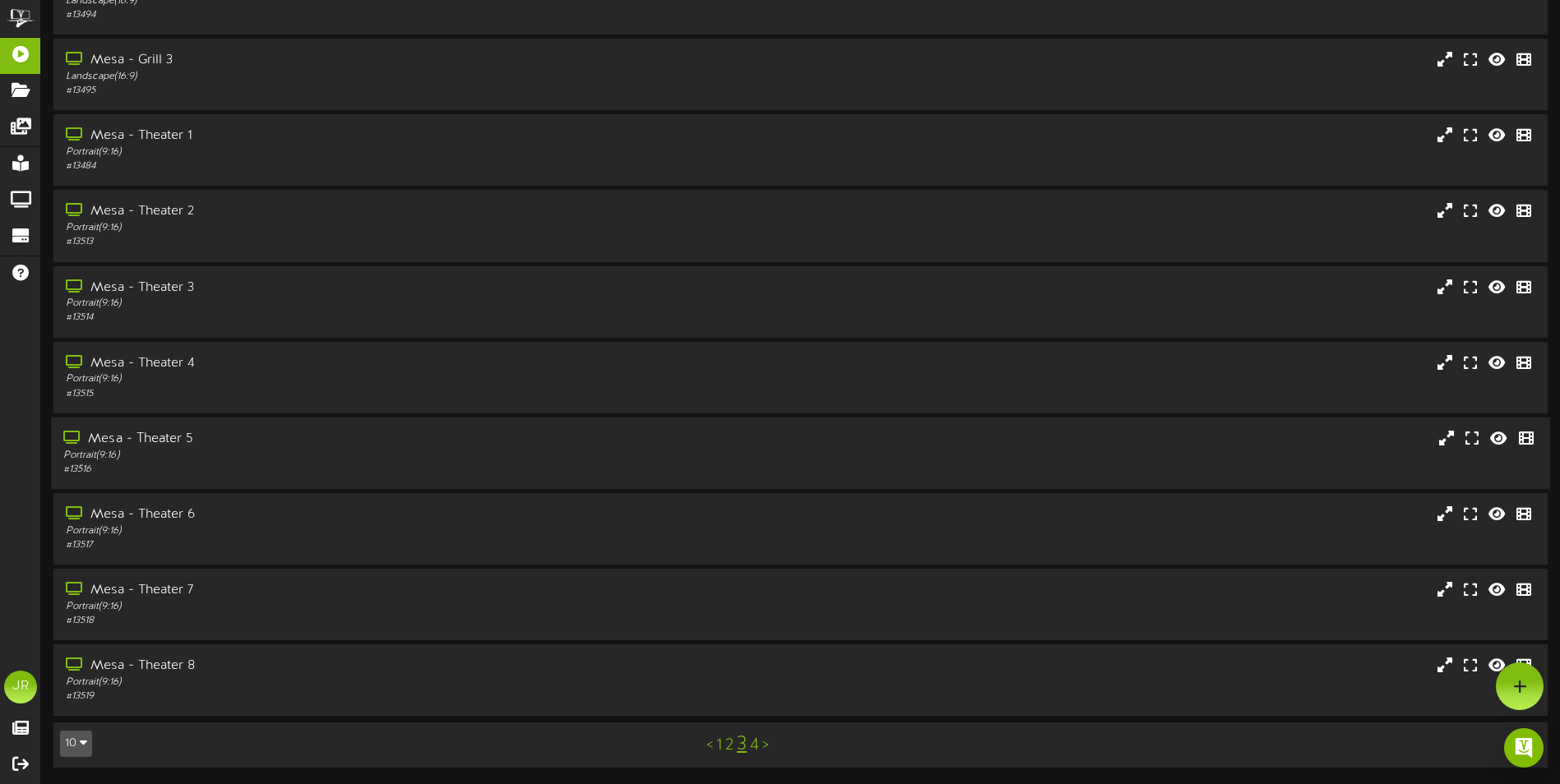
scroll to position [0, 0]
